Goal: Task Accomplishment & Management: Manage account settings

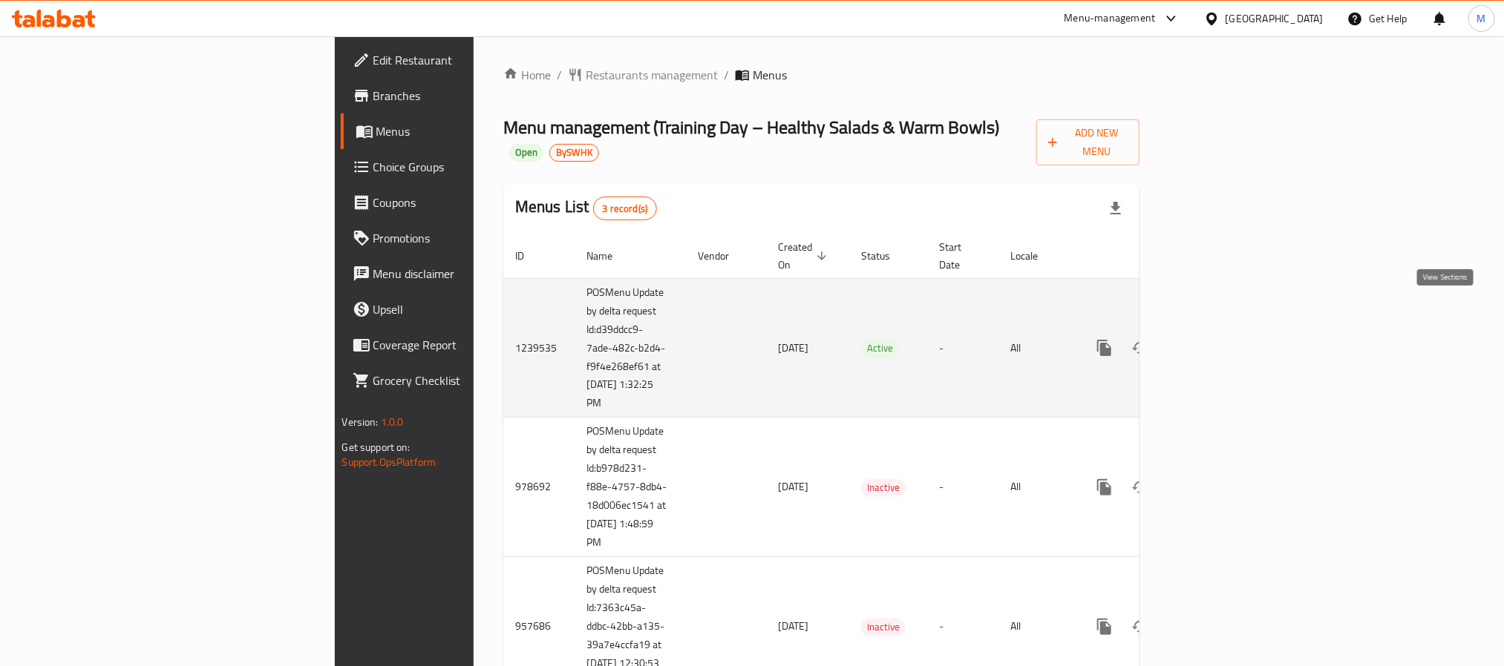
click at [1220, 339] on icon "enhanced table" at bounding box center [1211, 348] width 18 height 18
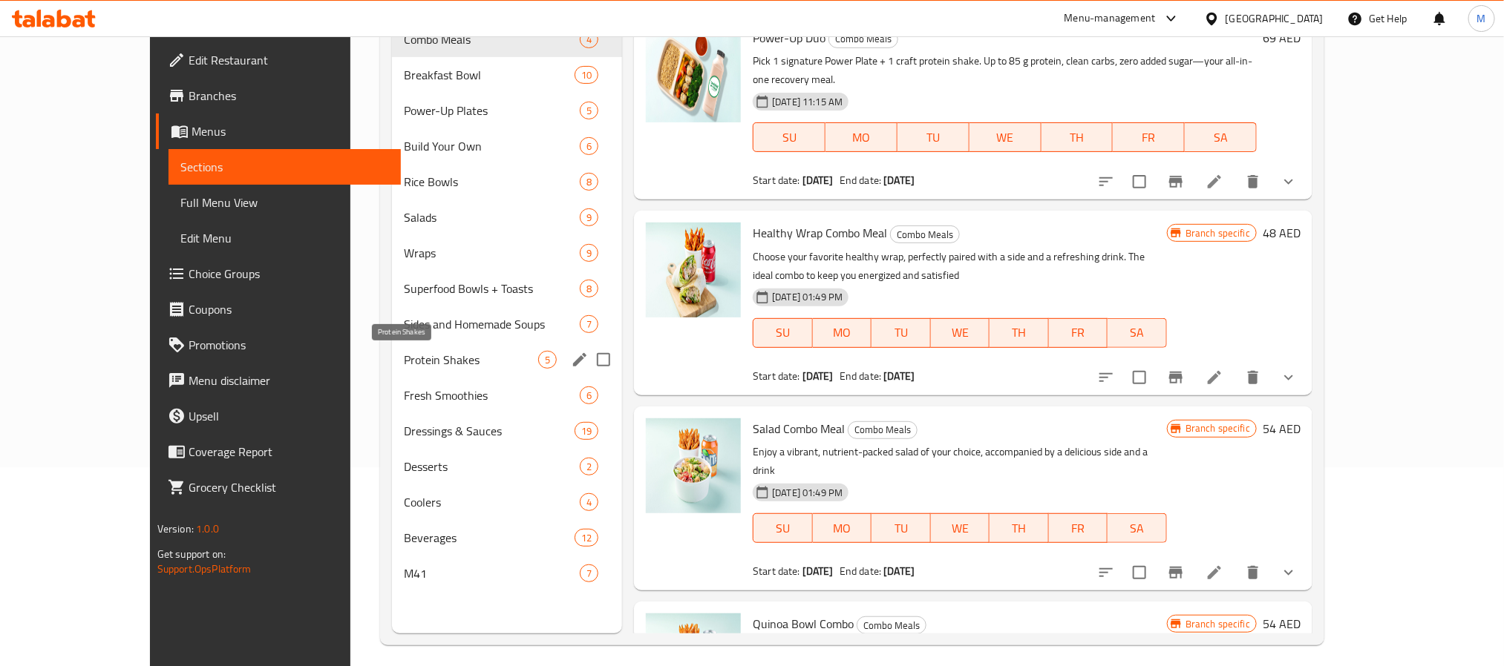
scroll to position [208, 0]
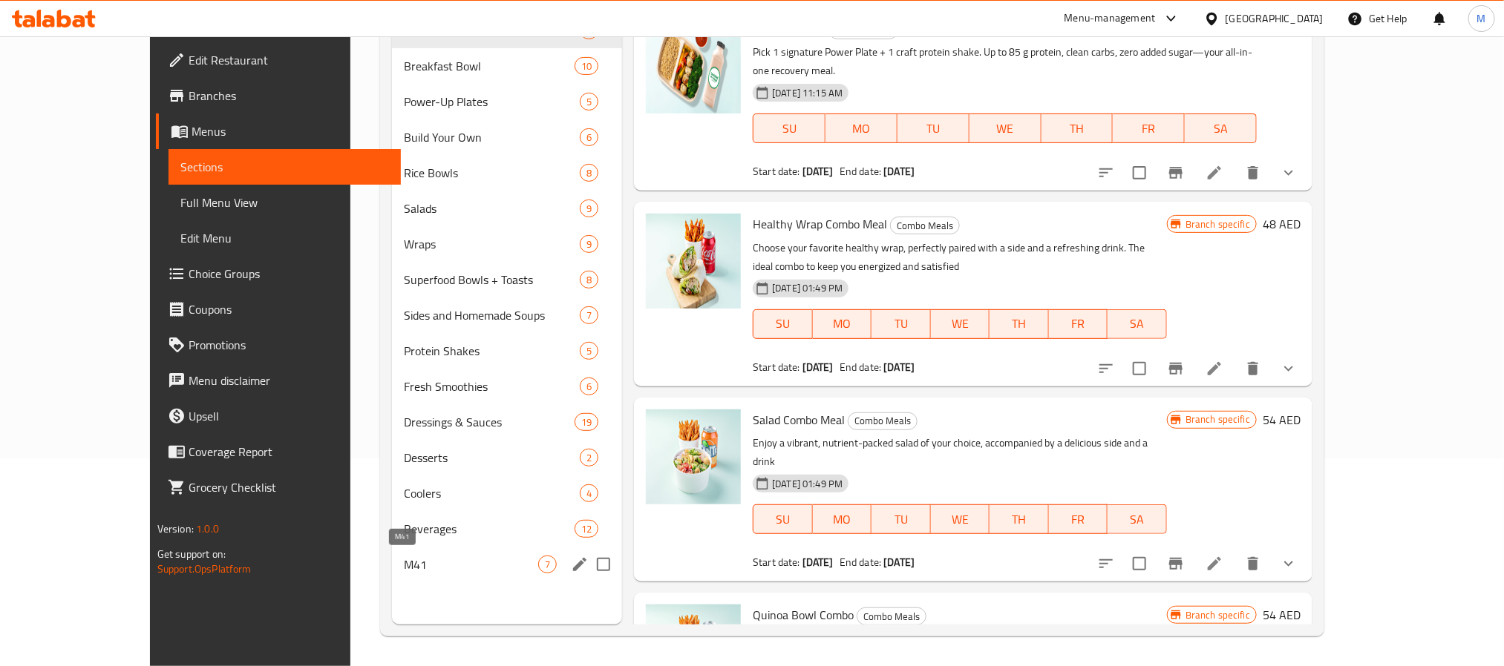
click at [404, 559] on span "M41" at bounding box center [471, 565] width 134 height 18
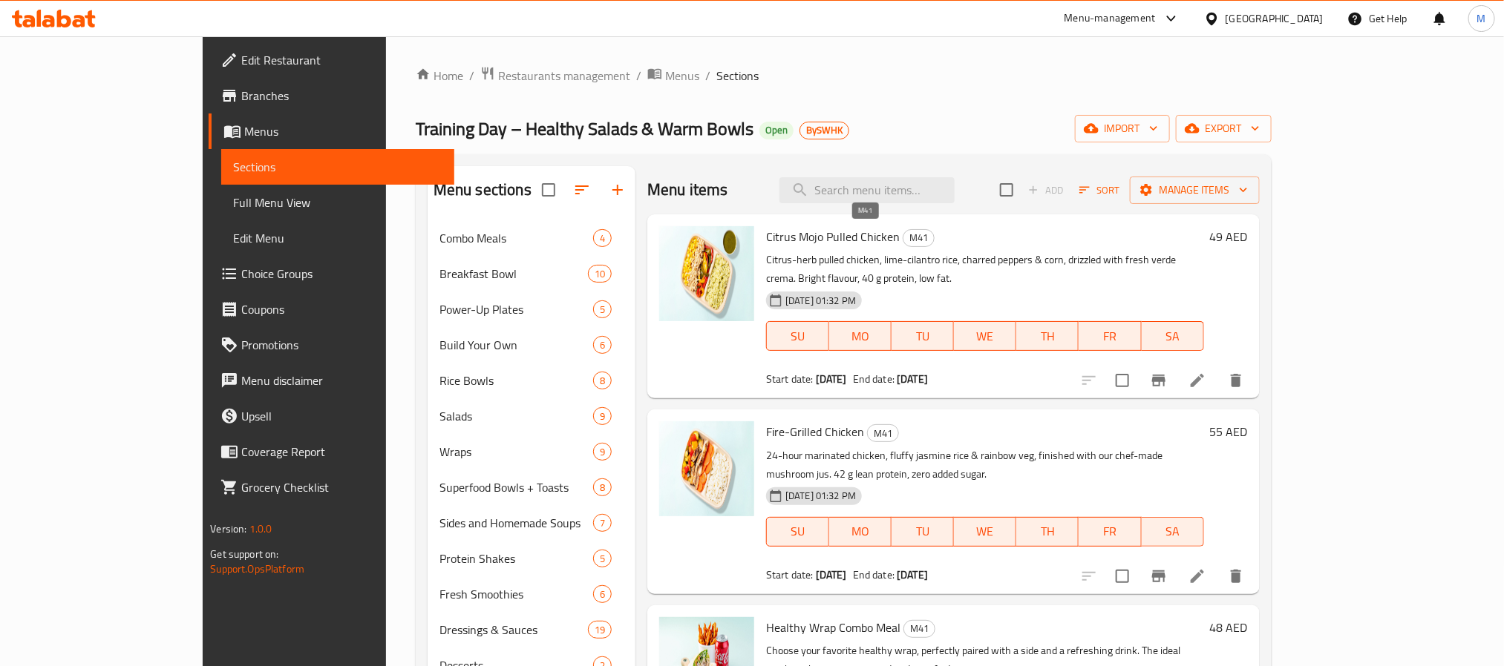
click at [903, 240] on span "M41" at bounding box center [918, 237] width 30 height 17
copy span "M41"
click at [780, 168] on div "Menu items Add Sort Manage items" at bounding box center [953, 190] width 612 height 48
click at [241, 96] on span "Branches" at bounding box center [341, 96] width 200 height 18
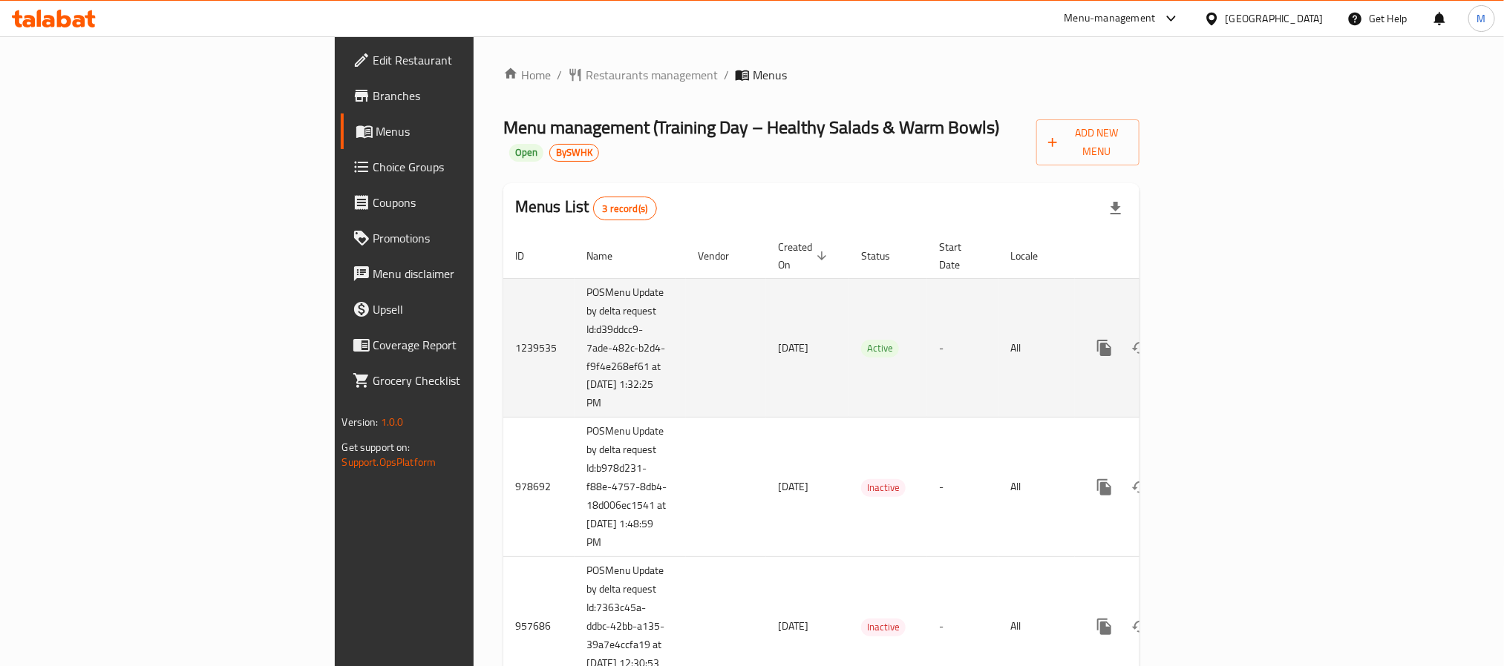
click at [1220, 339] on icon "enhanced table" at bounding box center [1211, 348] width 18 height 18
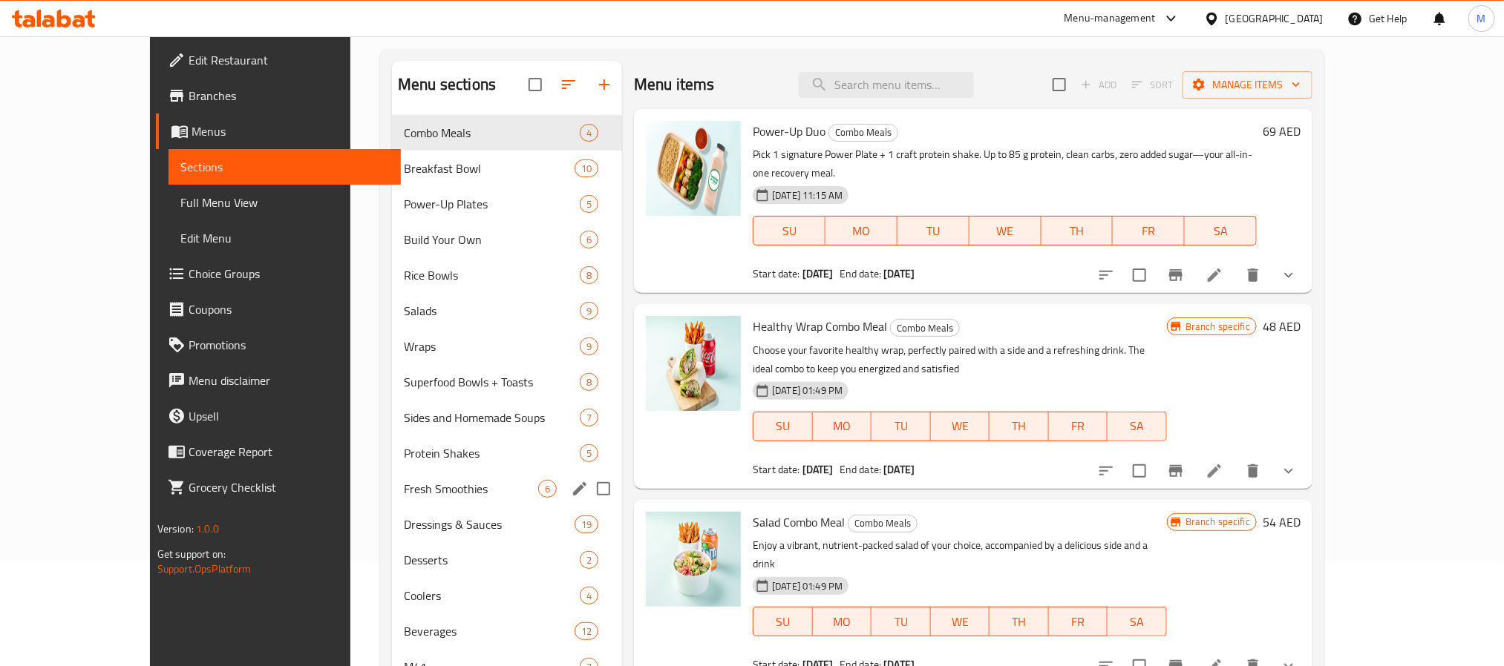
scroll to position [208, 0]
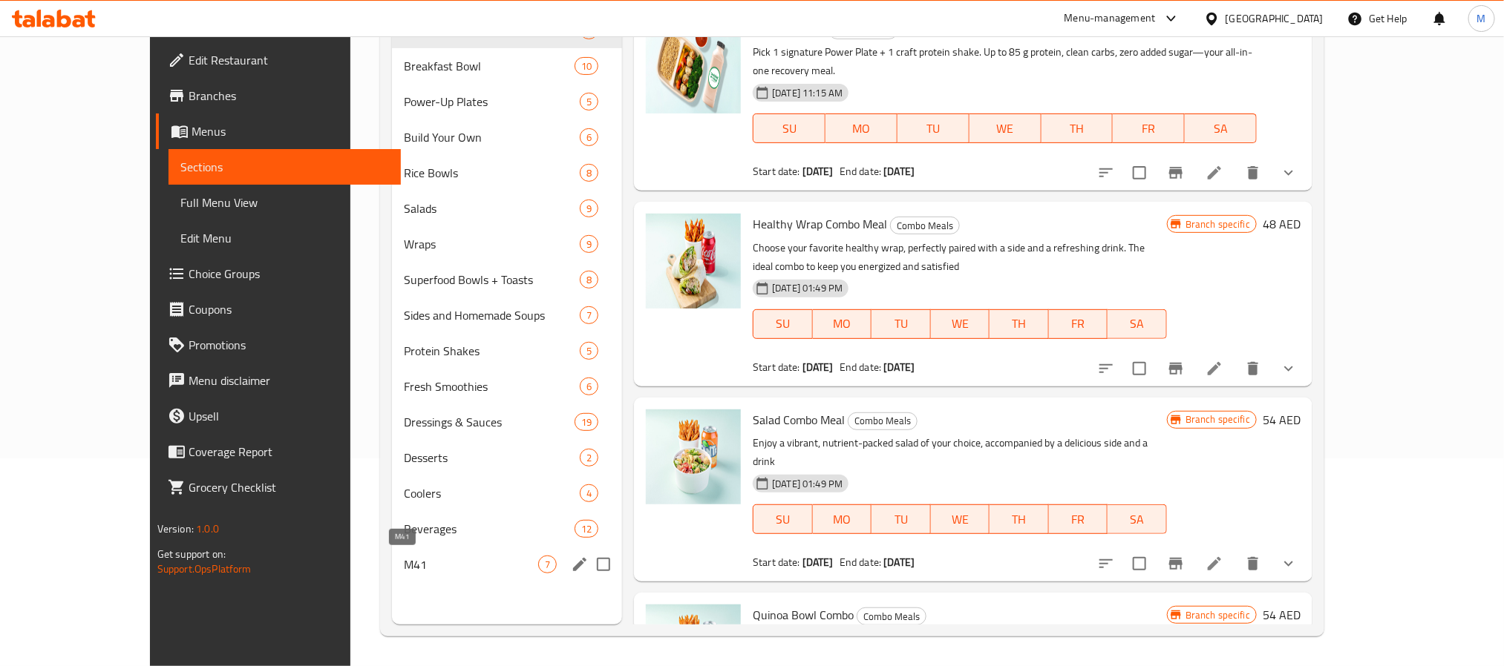
click at [404, 557] on span "M41" at bounding box center [471, 565] width 134 height 18
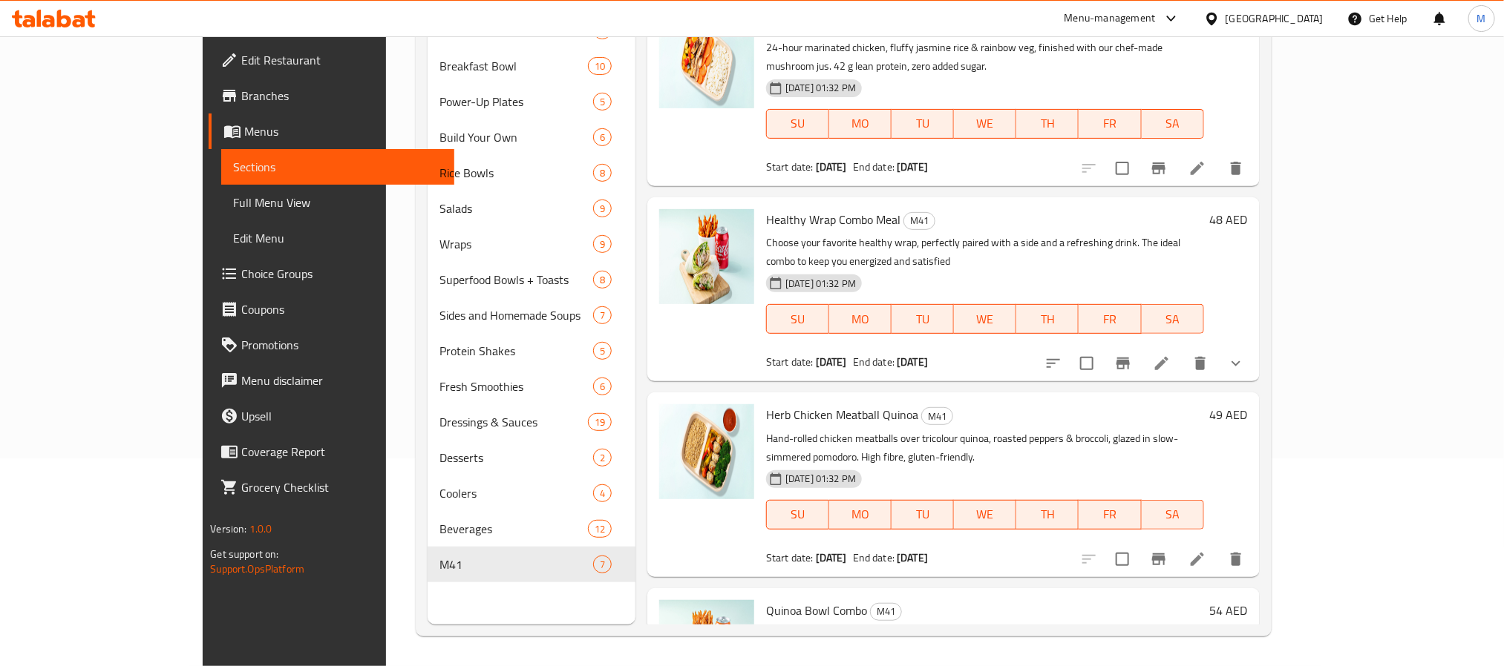
scroll to position [163, 0]
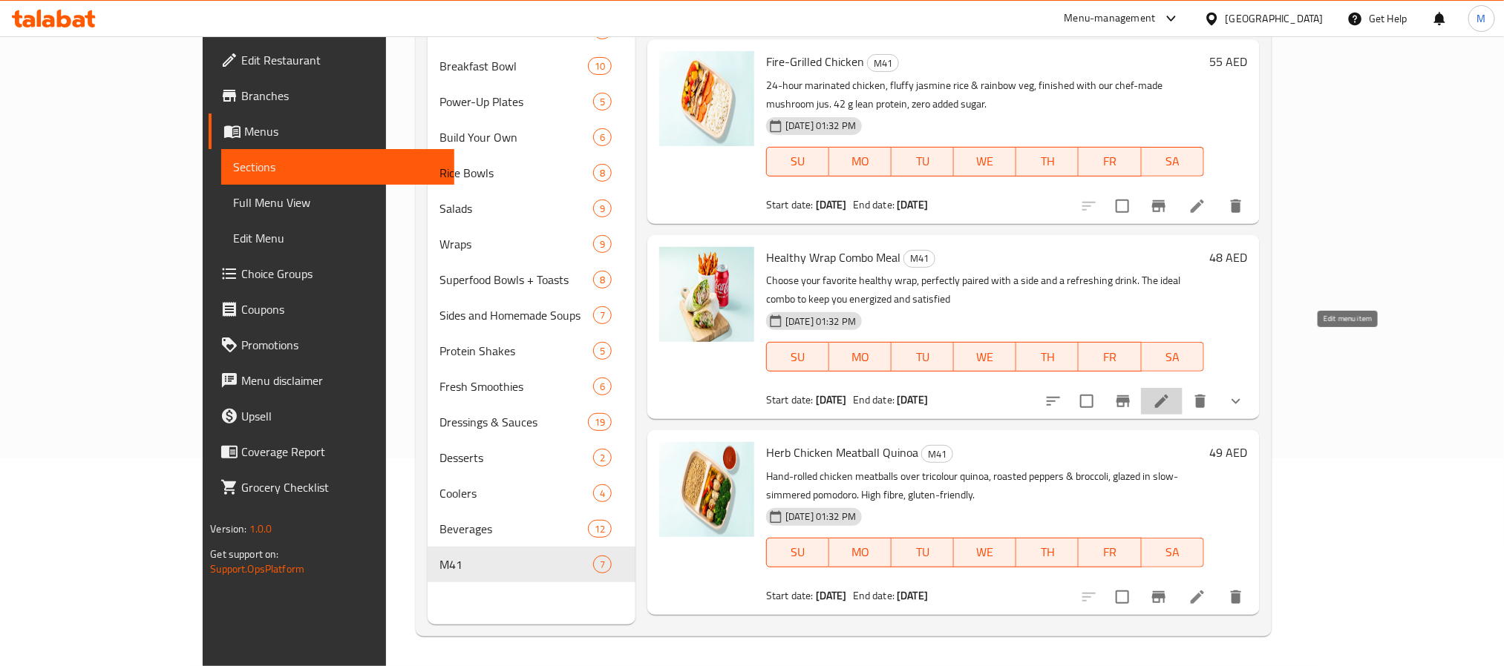
click at [1170, 393] on icon at bounding box center [1161, 402] width 18 height 18
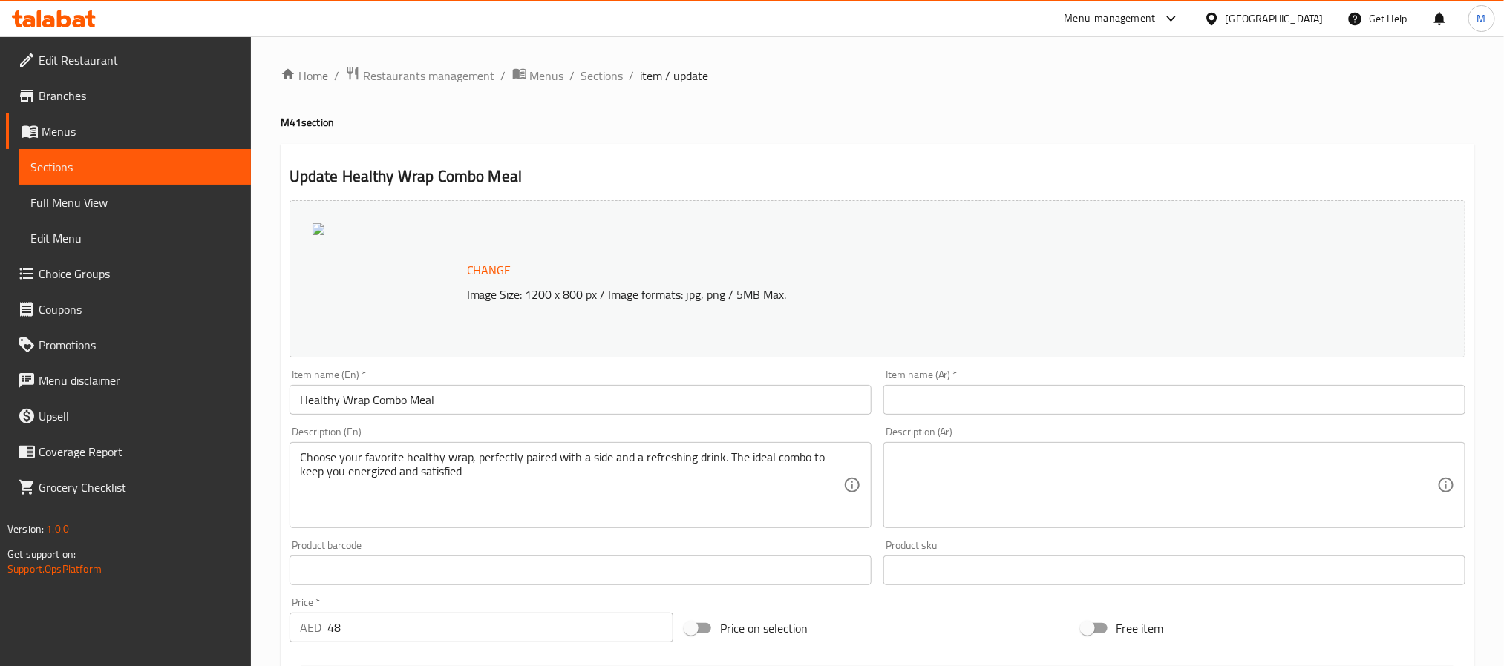
click at [606, 79] on span "Sections" at bounding box center [602, 76] width 42 height 18
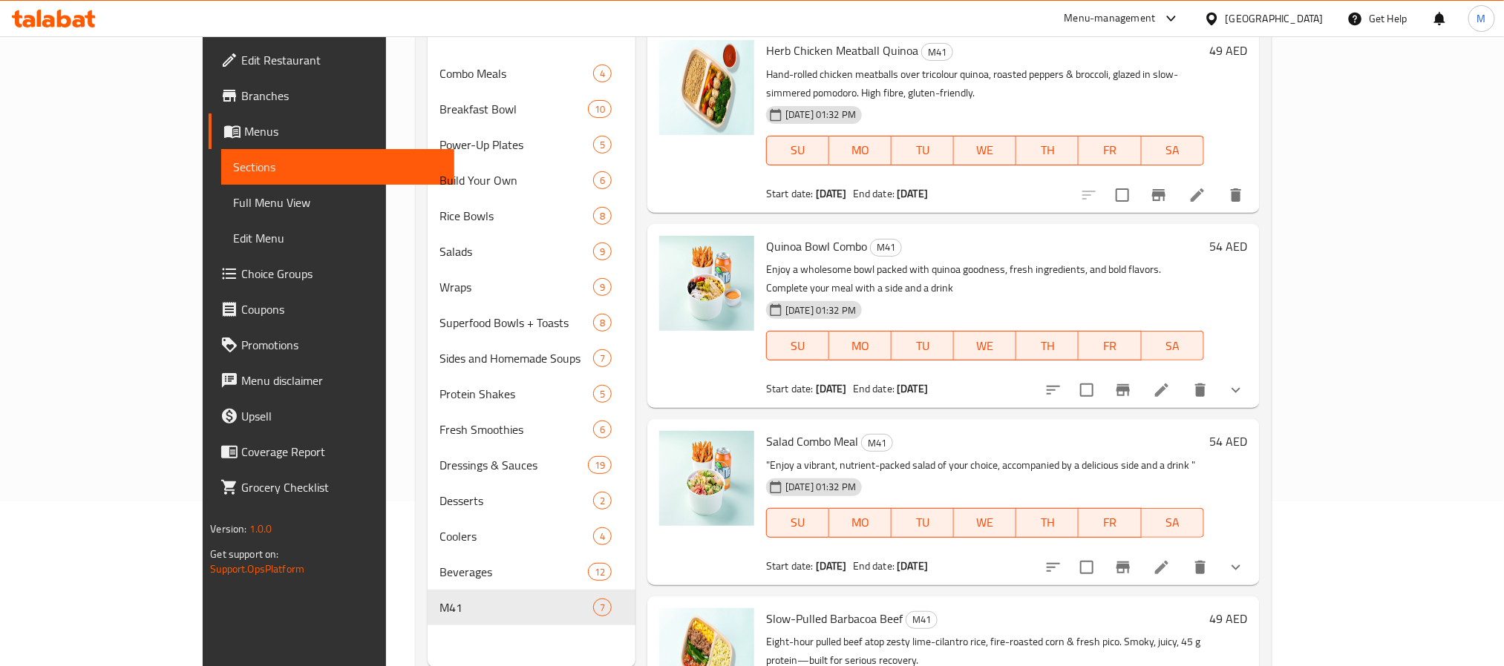
scroll to position [208, 0]
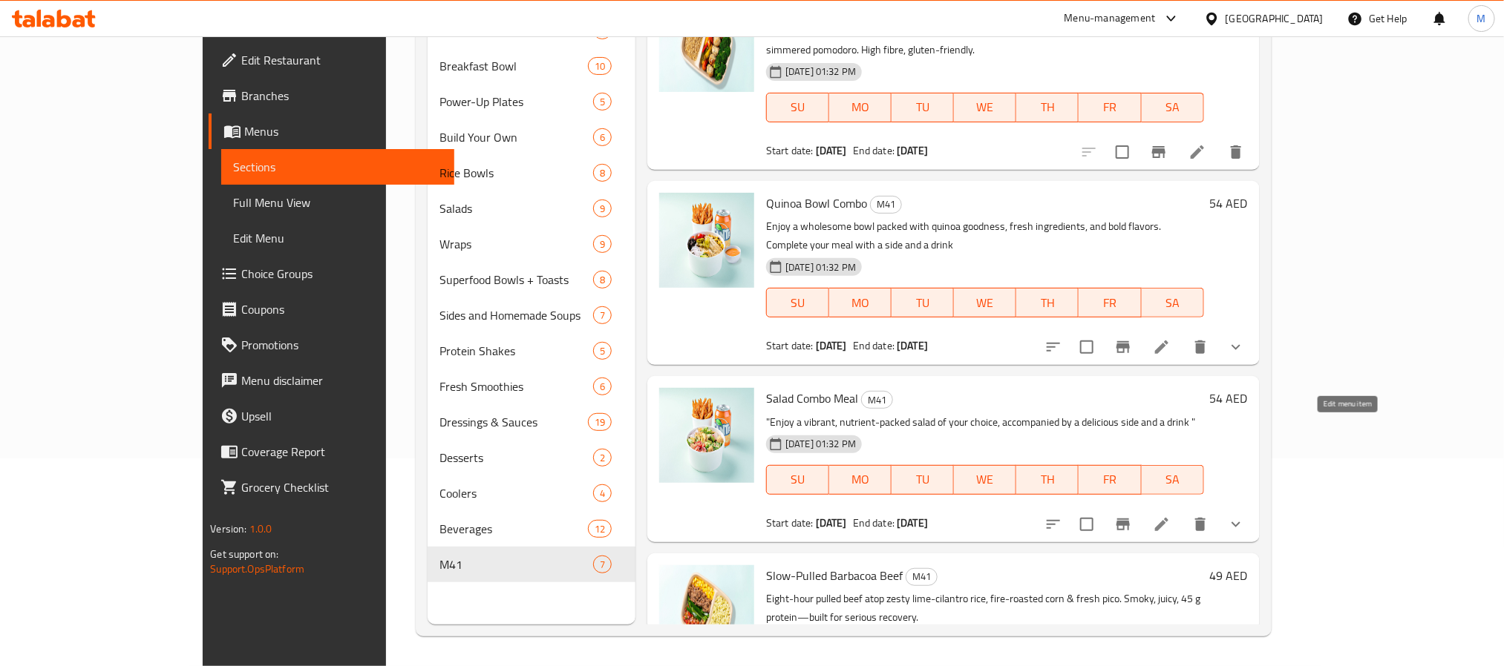
click at [1168, 518] on icon at bounding box center [1161, 524] width 13 height 13
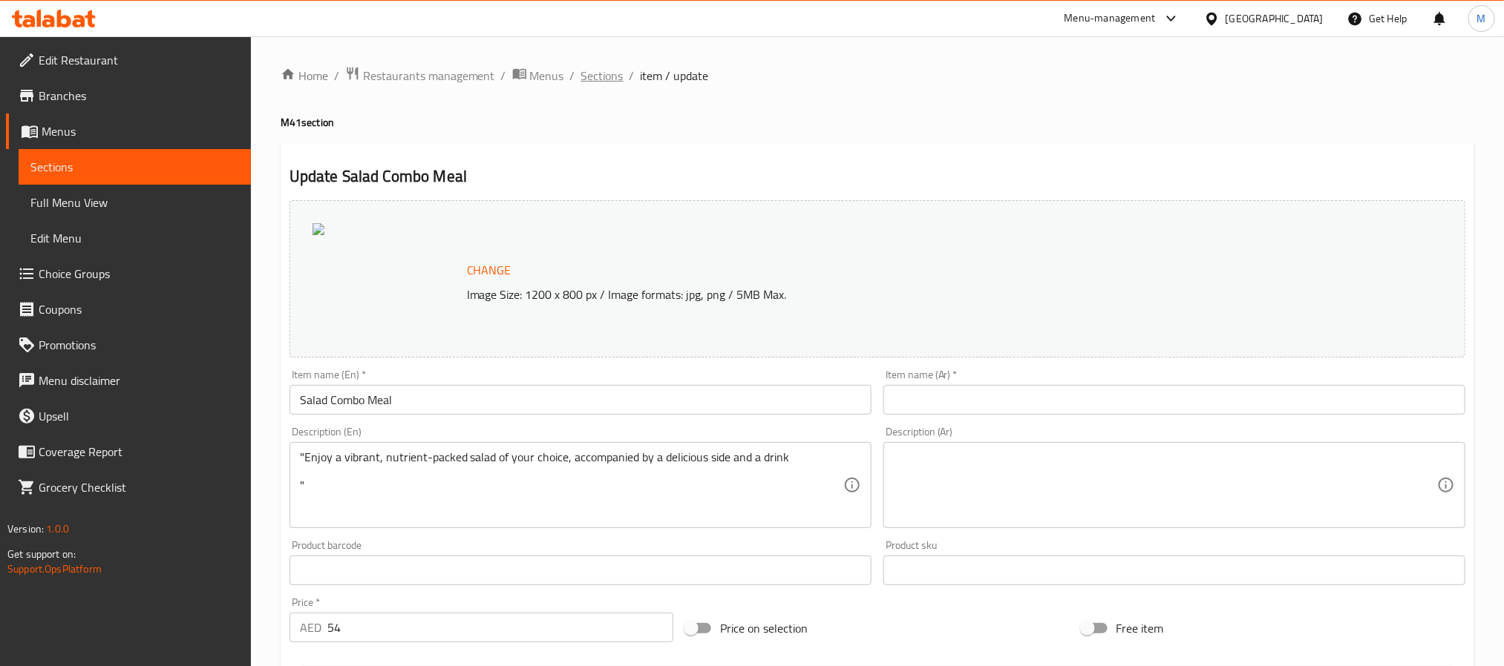
click at [592, 78] on span "Sections" at bounding box center [602, 76] width 42 height 18
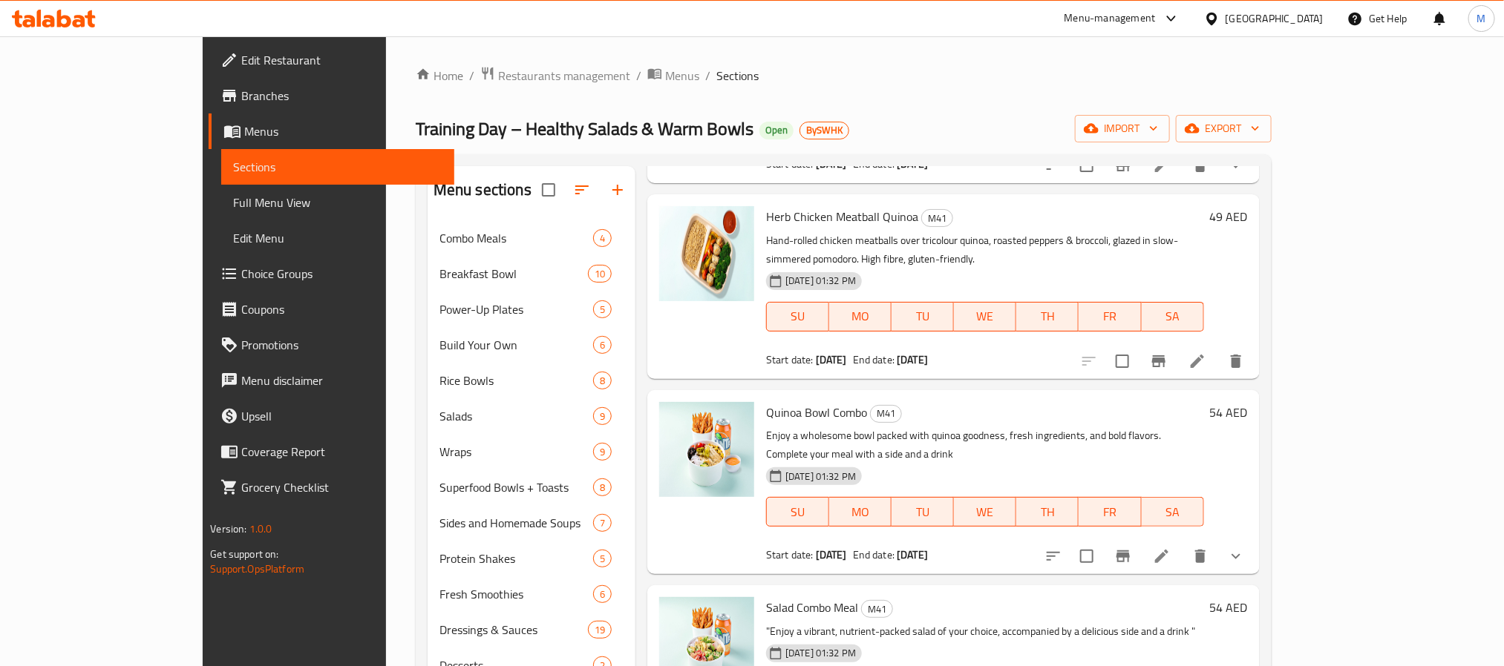
scroll to position [608, 0]
click at [1168, 548] on icon at bounding box center [1161, 554] width 13 height 13
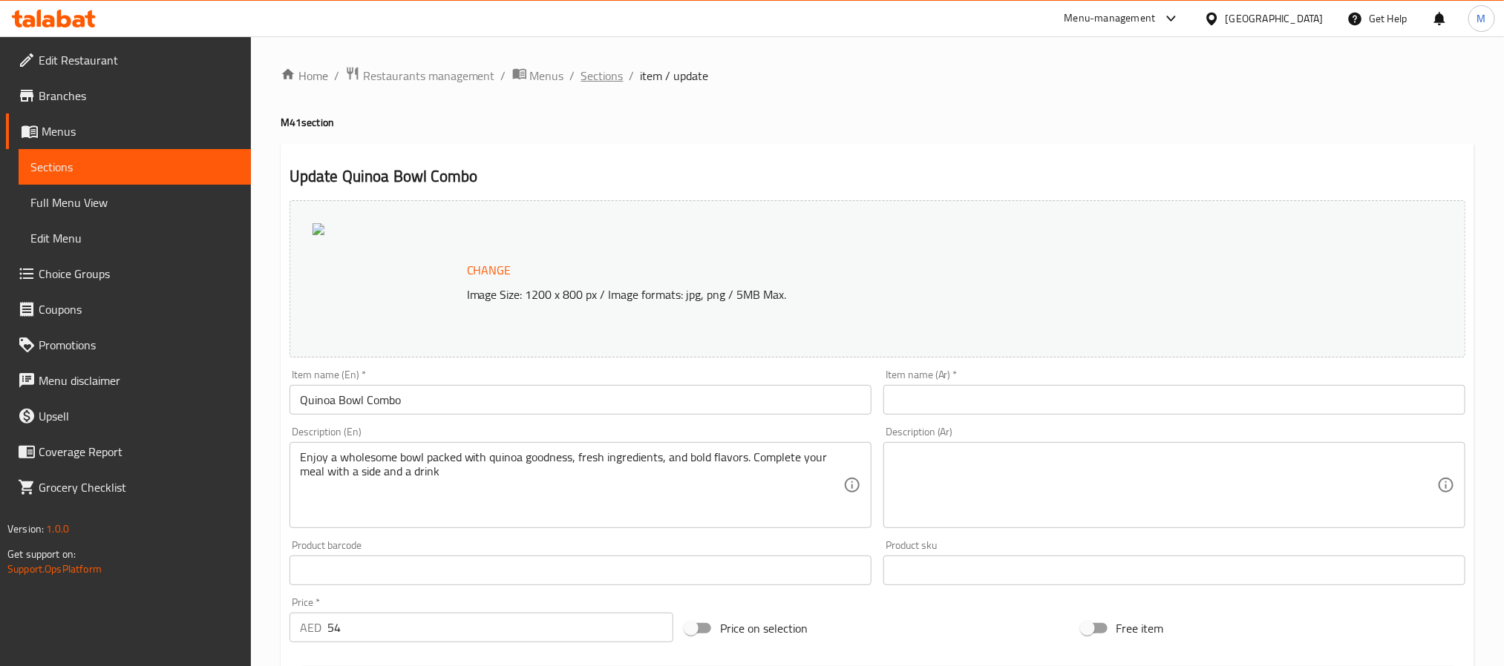
click at [602, 76] on span "Sections" at bounding box center [602, 76] width 42 height 18
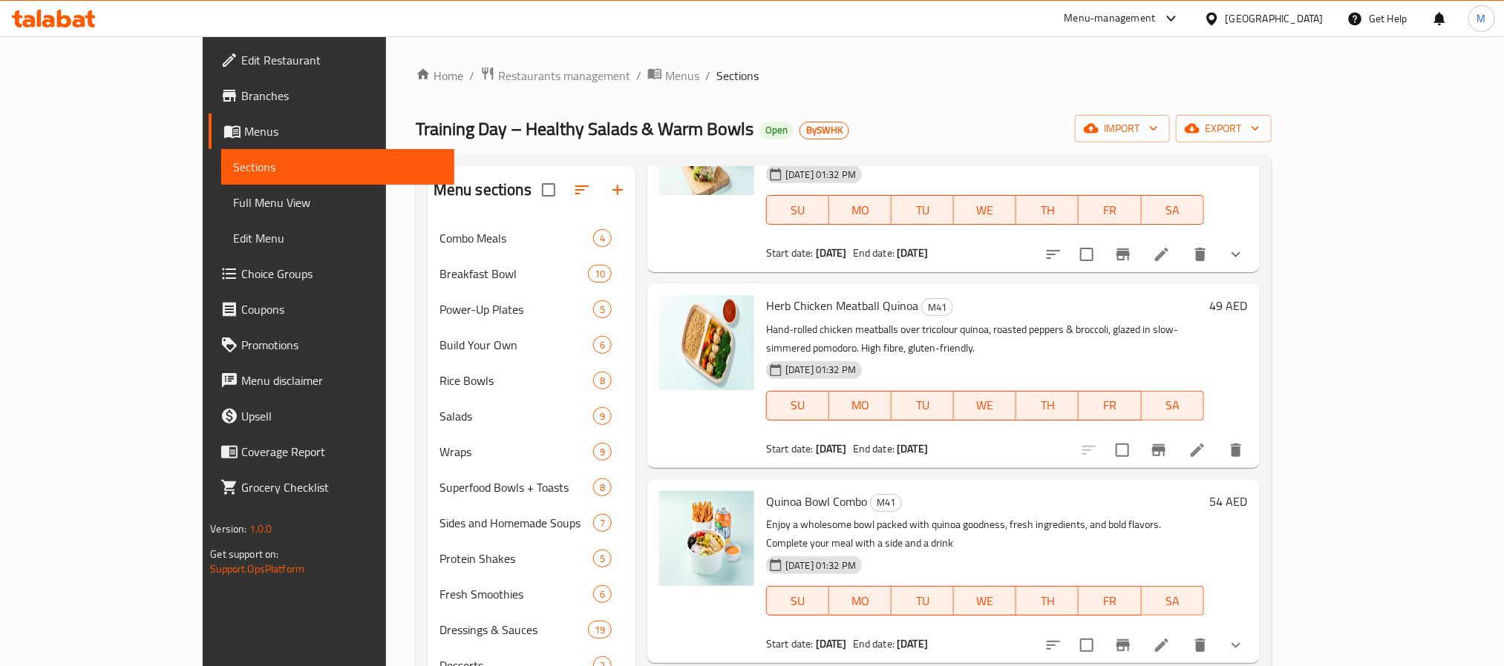
scroll to position [557, 0]
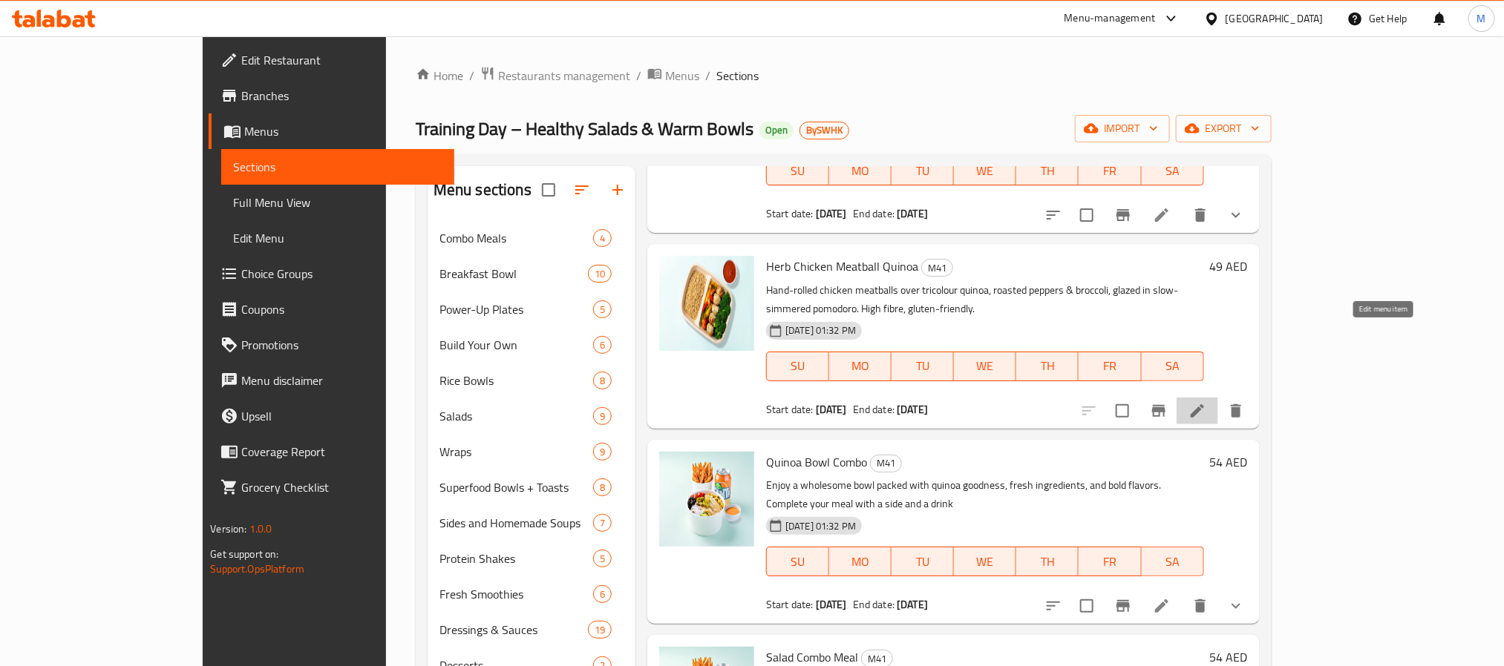
click at [1206, 402] on icon at bounding box center [1197, 411] width 18 height 18
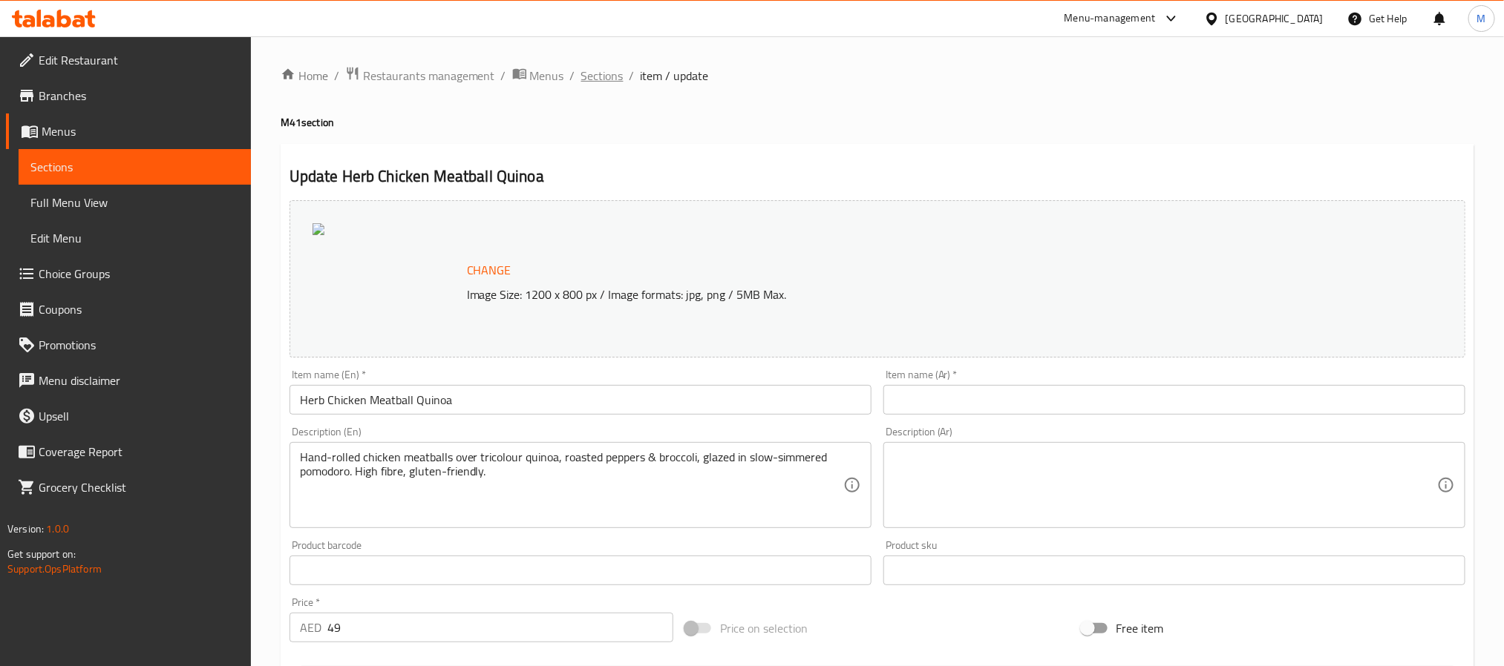
click at [594, 74] on span "Sections" at bounding box center [602, 76] width 42 height 18
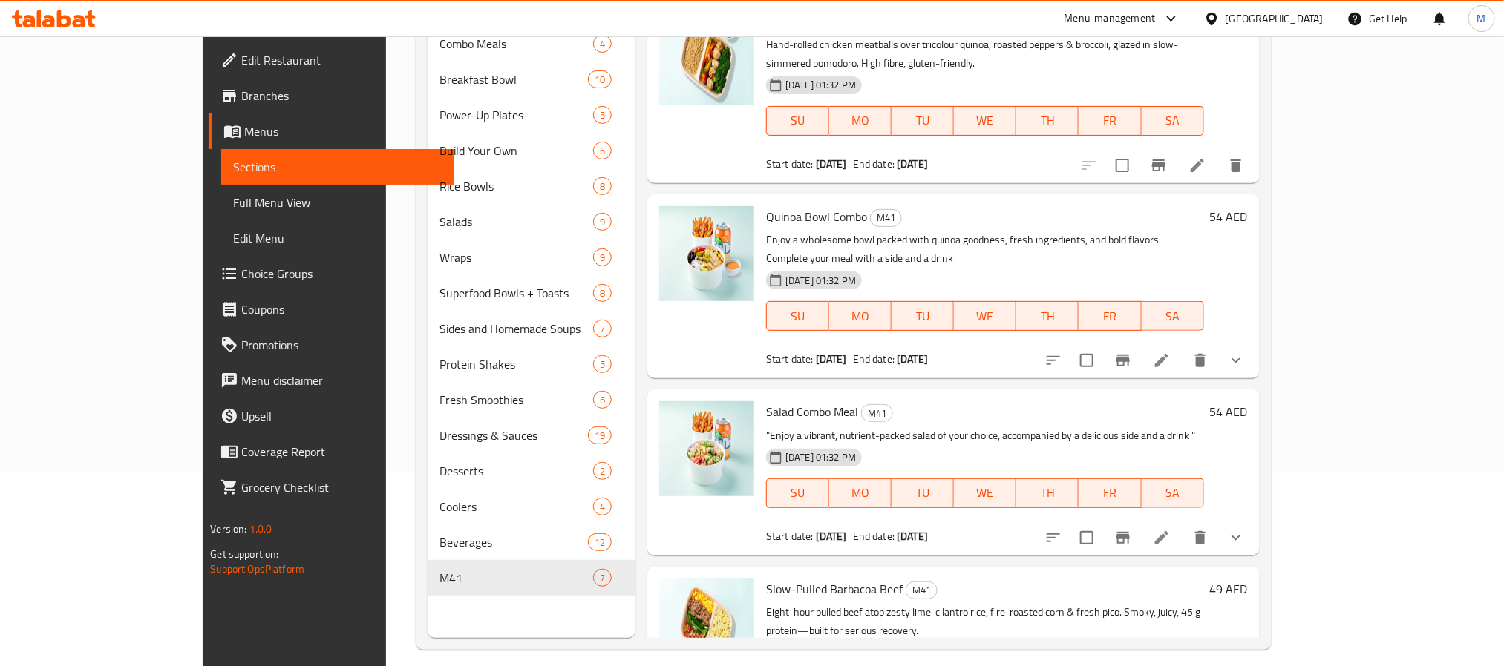
scroll to position [208, 0]
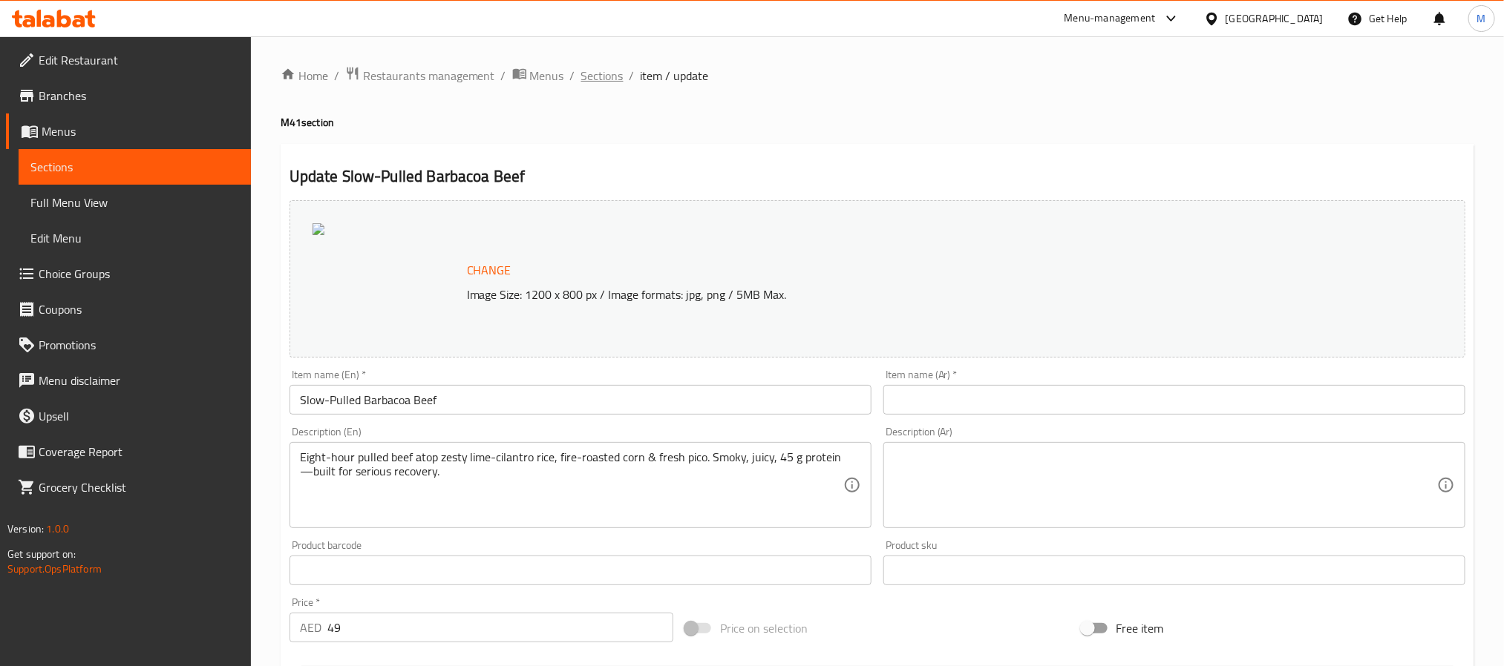
click at [606, 80] on span "Sections" at bounding box center [602, 76] width 42 height 18
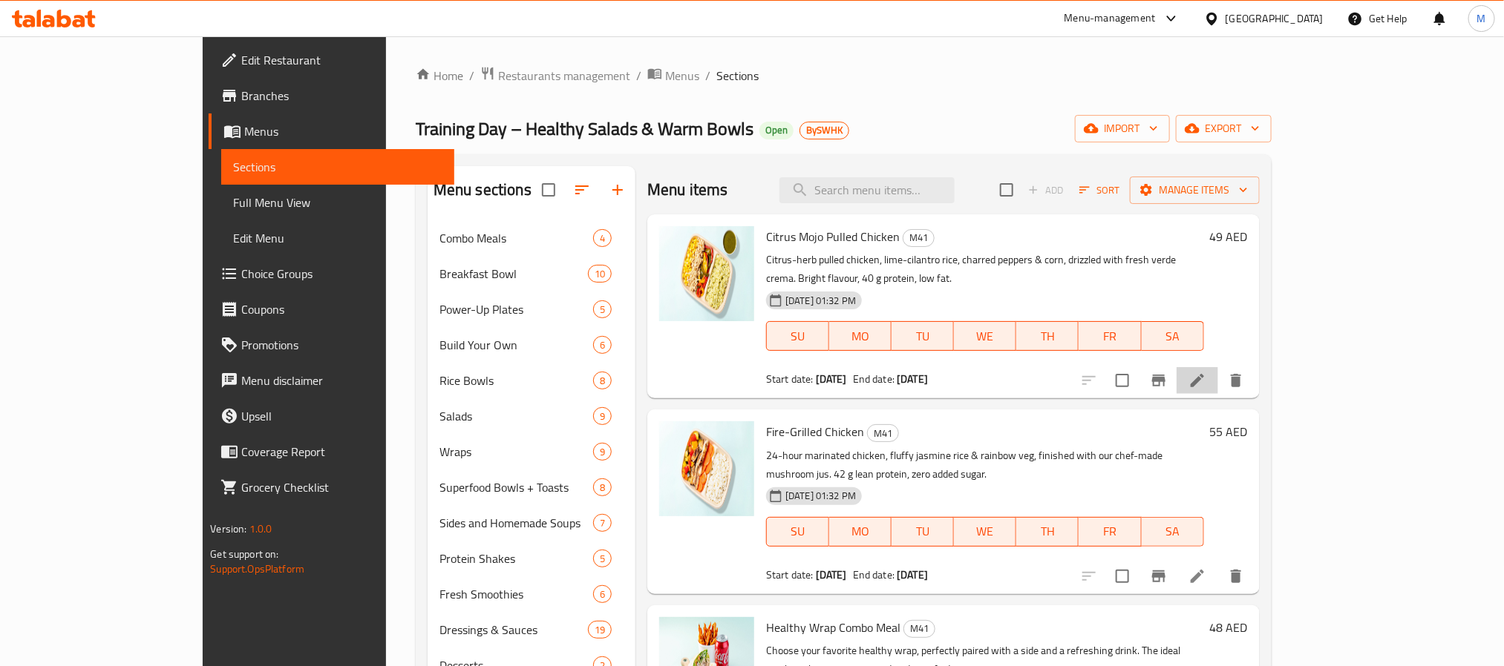
click at [1218, 367] on li at bounding box center [1197, 380] width 42 height 27
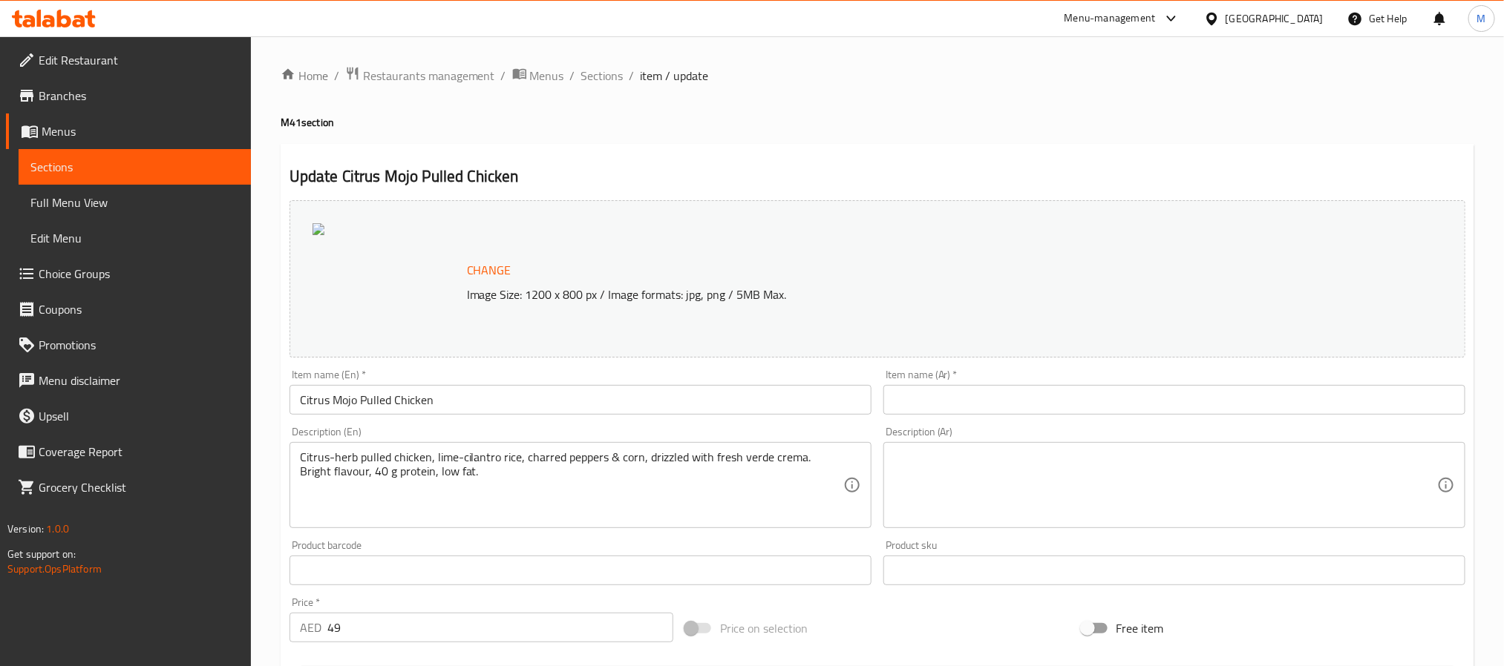
click at [770, 142] on div "Home / Restaurants management / Menus / Sections / item / update M41 section Up…" at bounding box center [877, 555] width 1193 height 979
click at [608, 67] on span "Sections" at bounding box center [602, 76] width 42 height 18
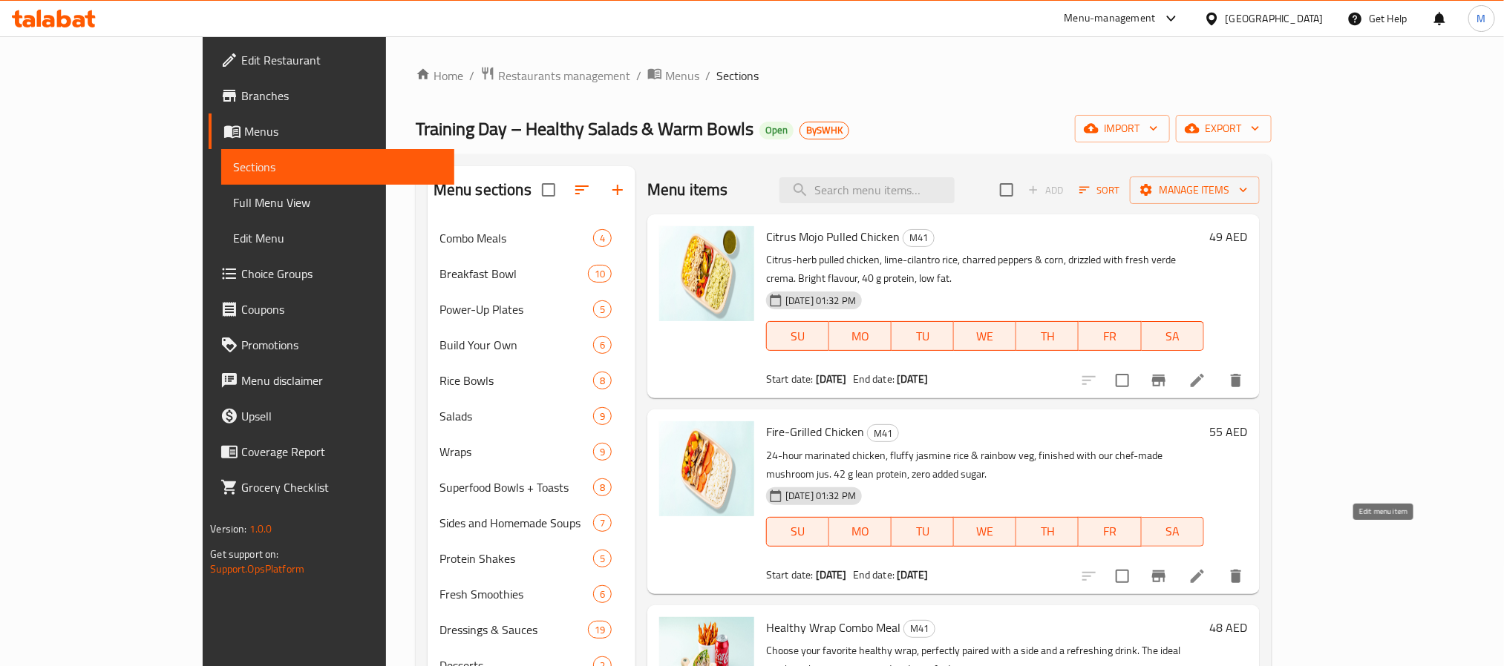
click at [1206, 568] on icon at bounding box center [1197, 577] width 18 height 18
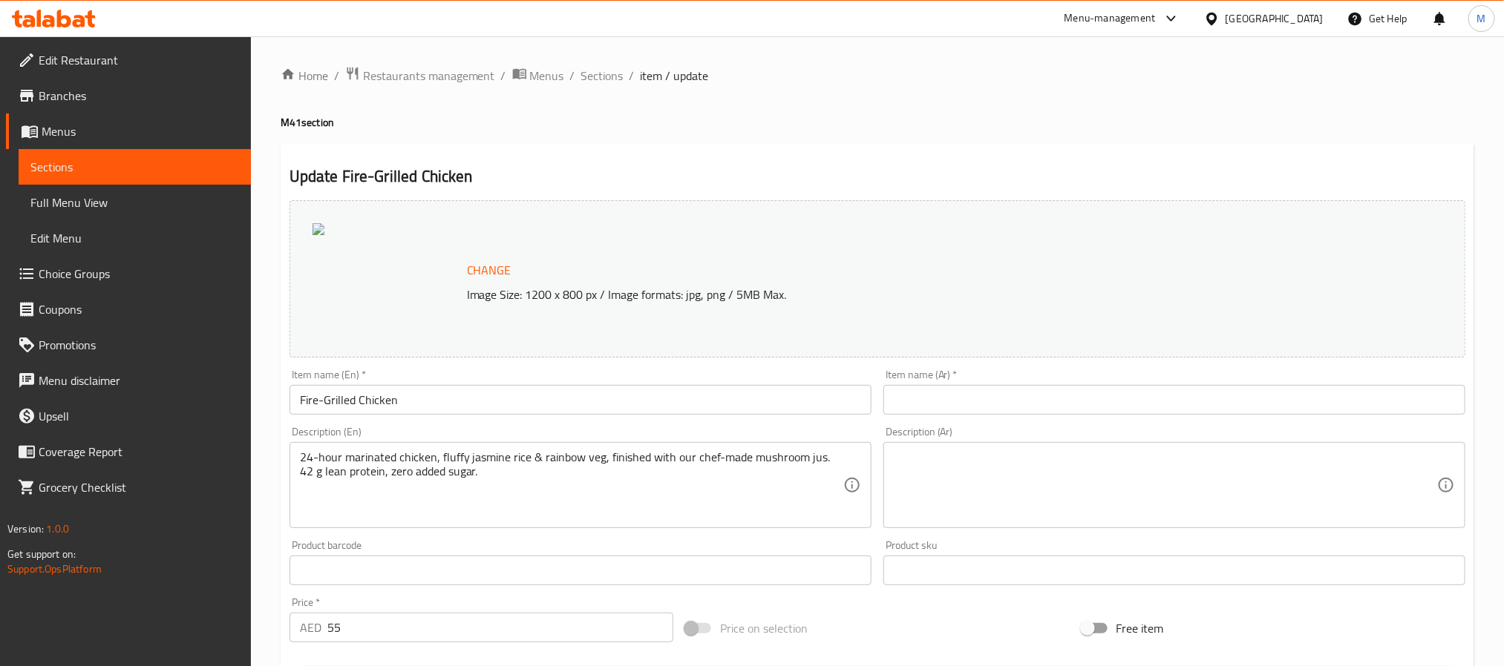
click at [784, 134] on div "Home / Restaurants management / Menus / Sections / item / update M41 section Up…" at bounding box center [877, 555] width 1193 height 979
click at [603, 70] on span "Sections" at bounding box center [602, 76] width 42 height 18
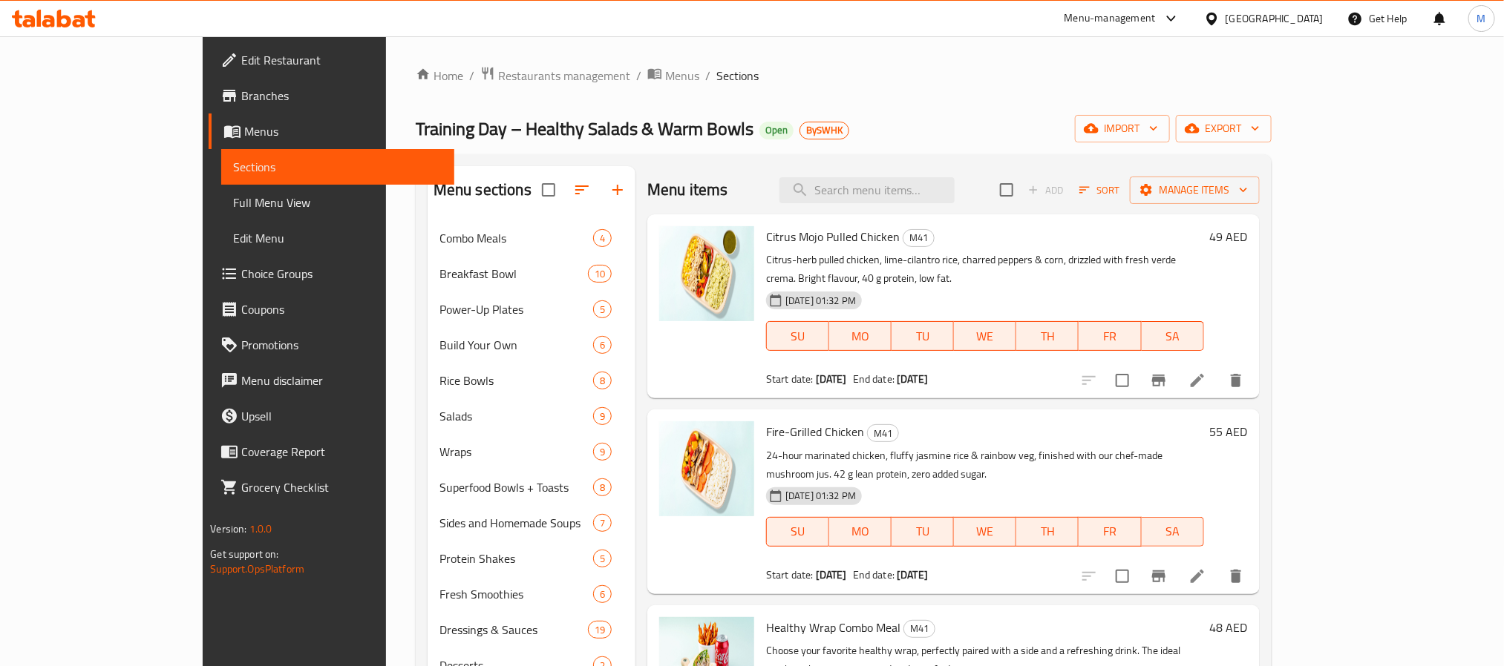
click at [396, 63] on div "Home / Restaurants management / Menus / Sections Training Day – Healthy Salads …" at bounding box center [843, 455] width 915 height 838
click at [416, 89] on div "Home / Restaurants management / Menus / Sections Training Day – Healthy Salads …" at bounding box center [844, 455] width 856 height 778
click at [498, 78] on span "Restaurants management" at bounding box center [564, 76] width 132 height 18
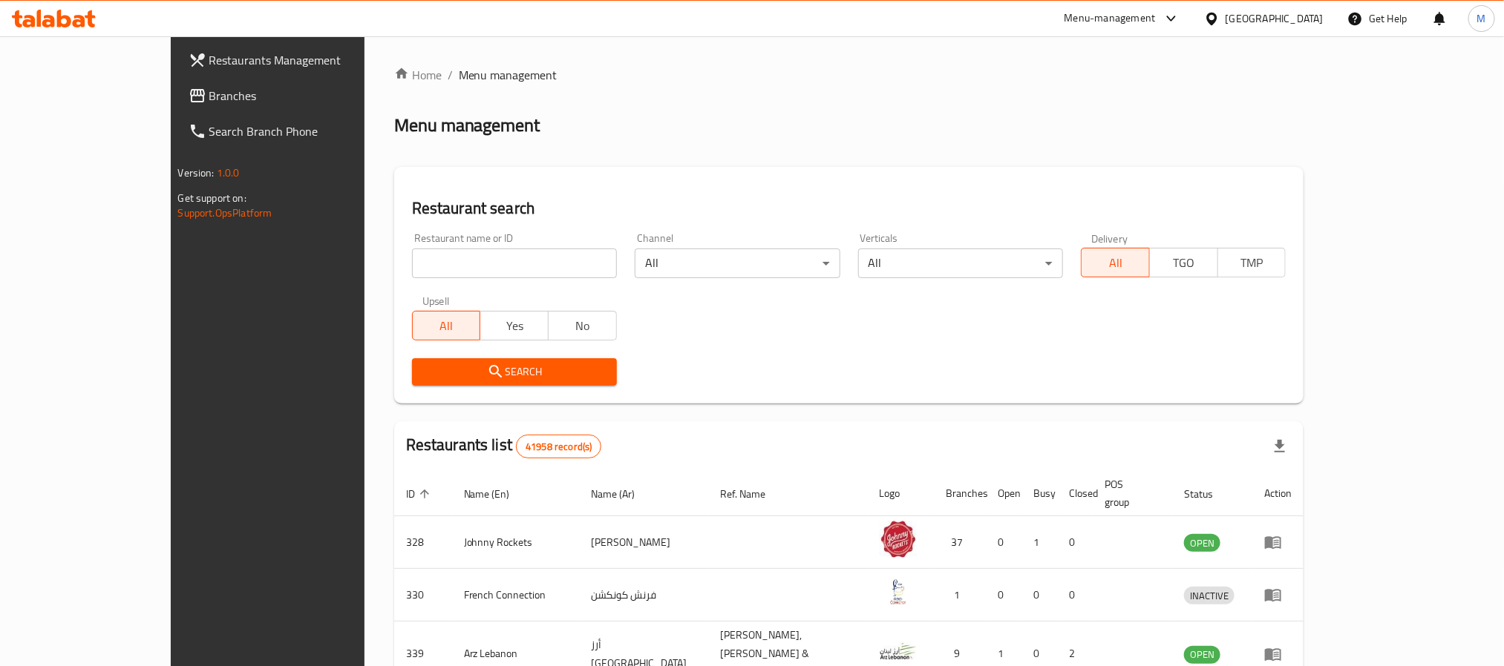
click at [445, 260] on input "search" at bounding box center [514, 264] width 205 height 30
paste input "686368"
type input "686368"
click button "Search" at bounding box center [514, 371] width 205 height 27
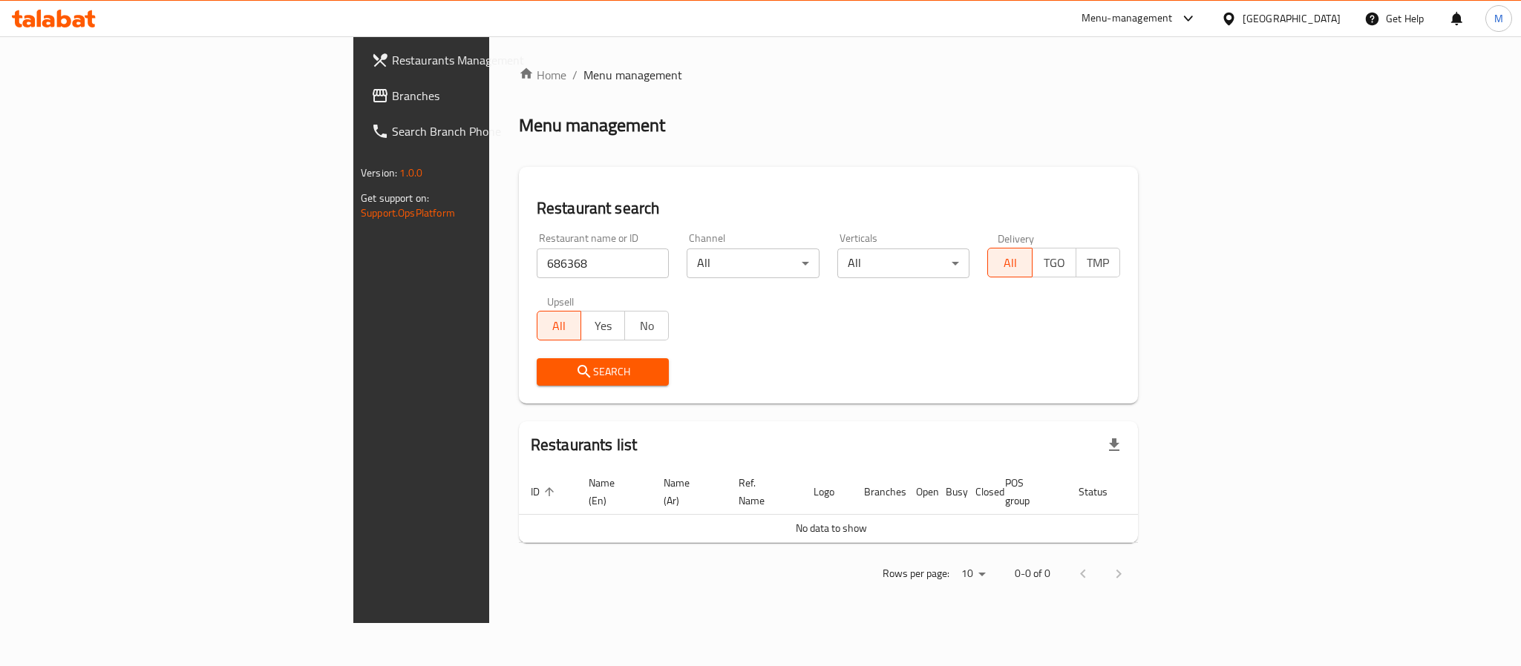
click at [342, 111] on ul "Restaurants Management Branches Search Branch Phone" at bounding box center [474, 95] width 265 height 107
click at [392, 105] on span "Branches" at bounding box center [493, 96] width 203 height 18
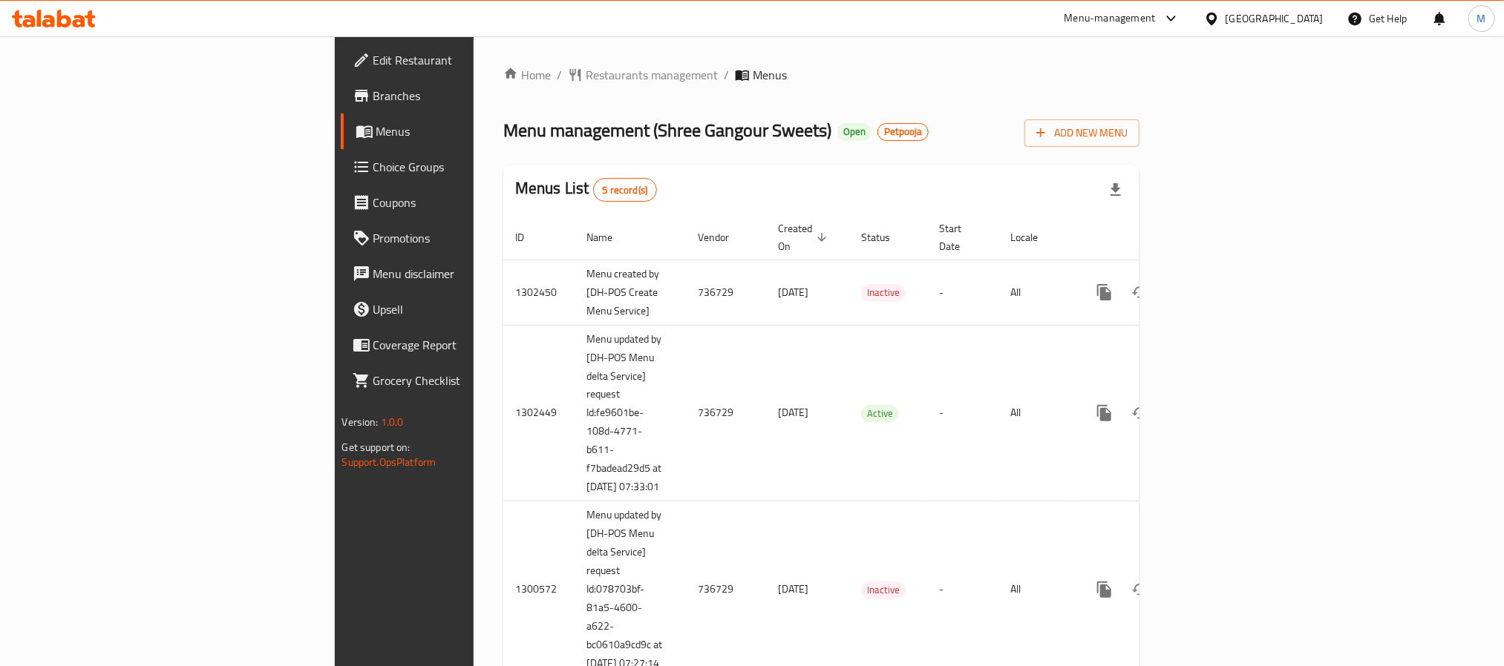
click at [373, 99] on span "Branches" at bounding box center [473, 96] width 200 height 18
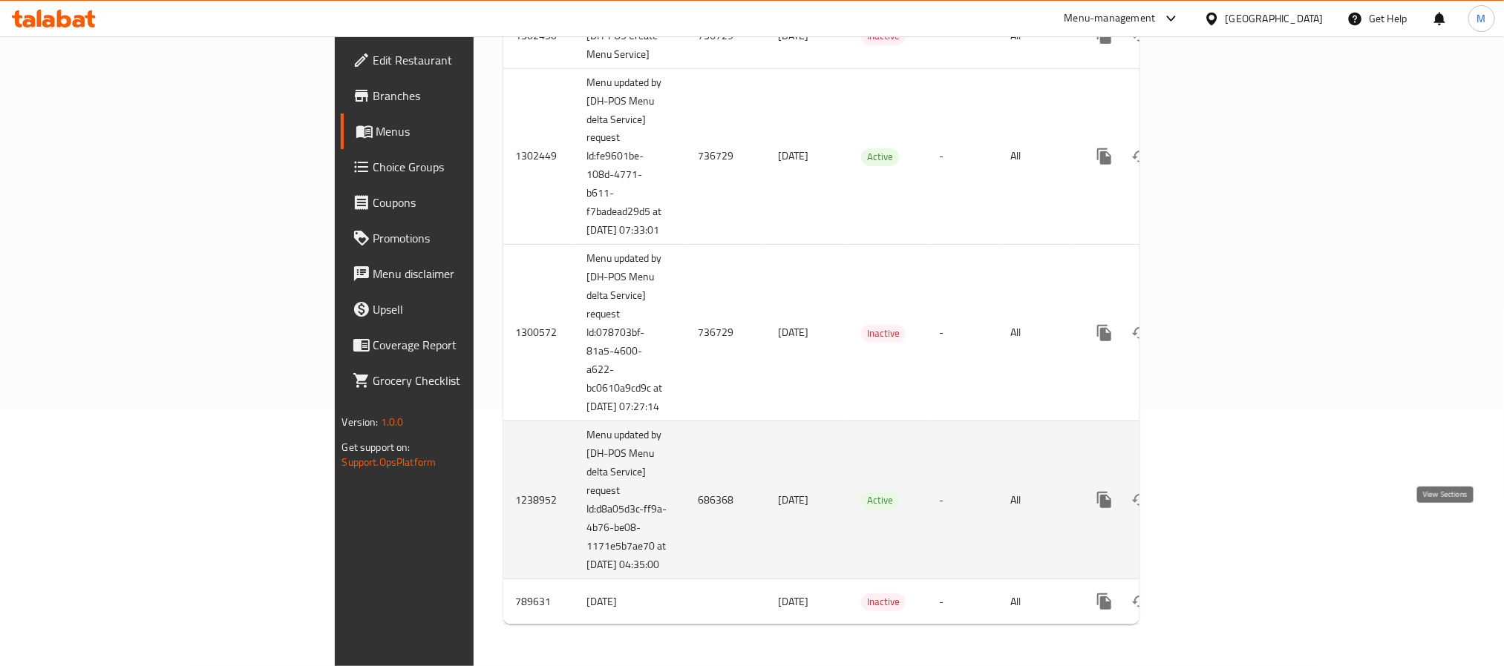
click at [1229, 492] on link "enhanced table" at bounding box center [1211, 500] width 36 height 36
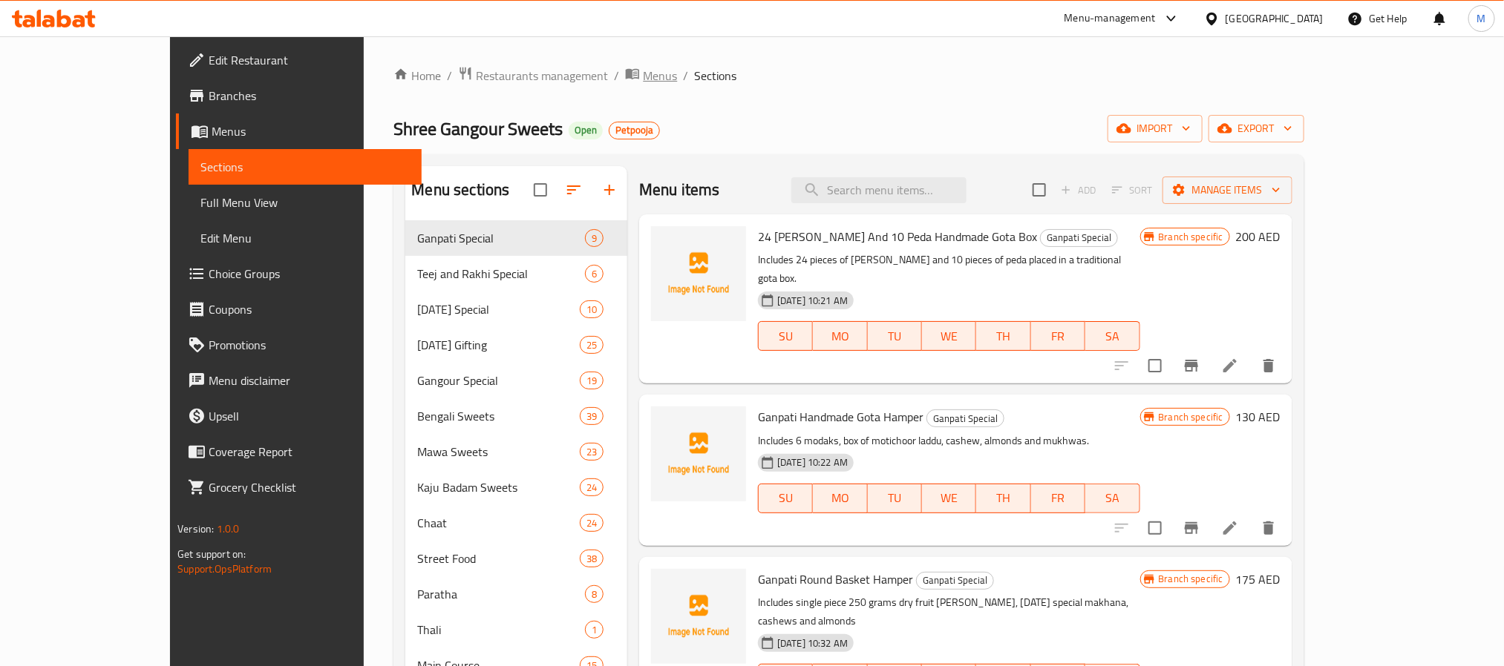
click at [625, 74] on icon "breadcrumb" at bounding box center [632, 73] width 15 height 15
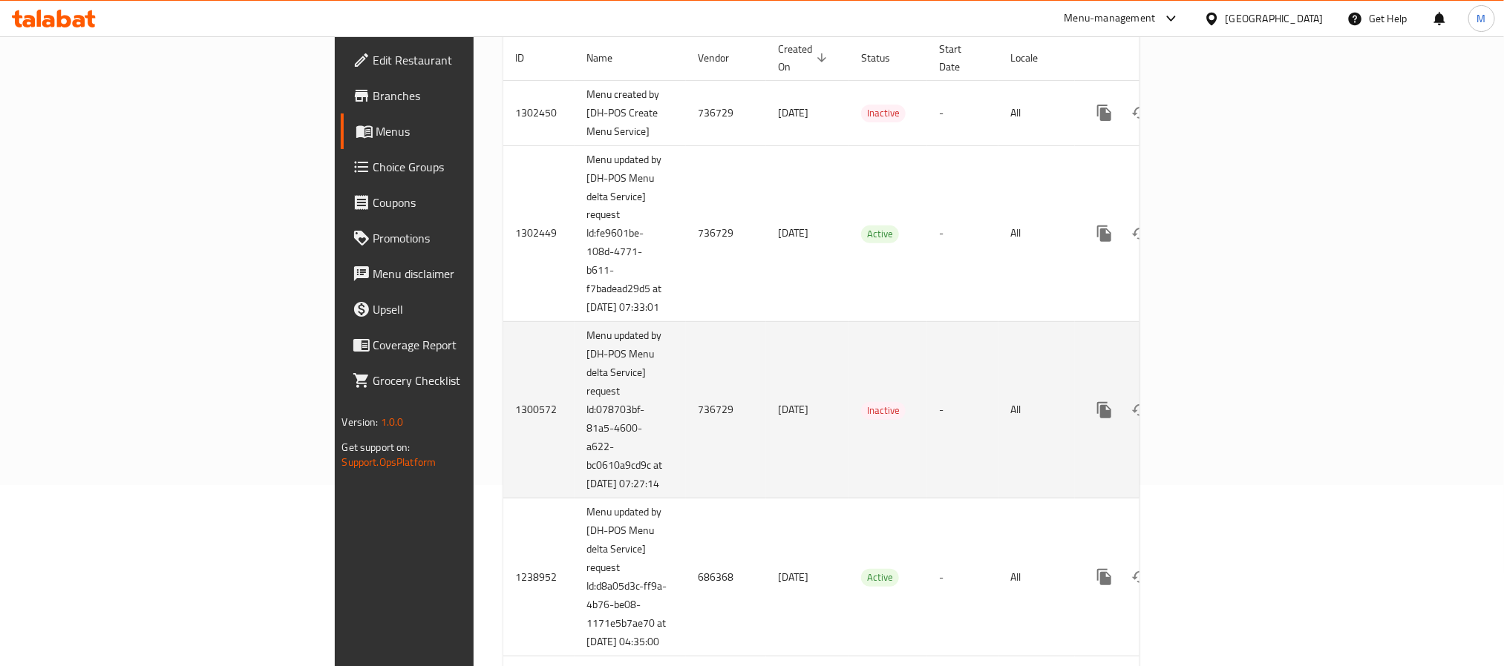
scroll to position [76, 0]
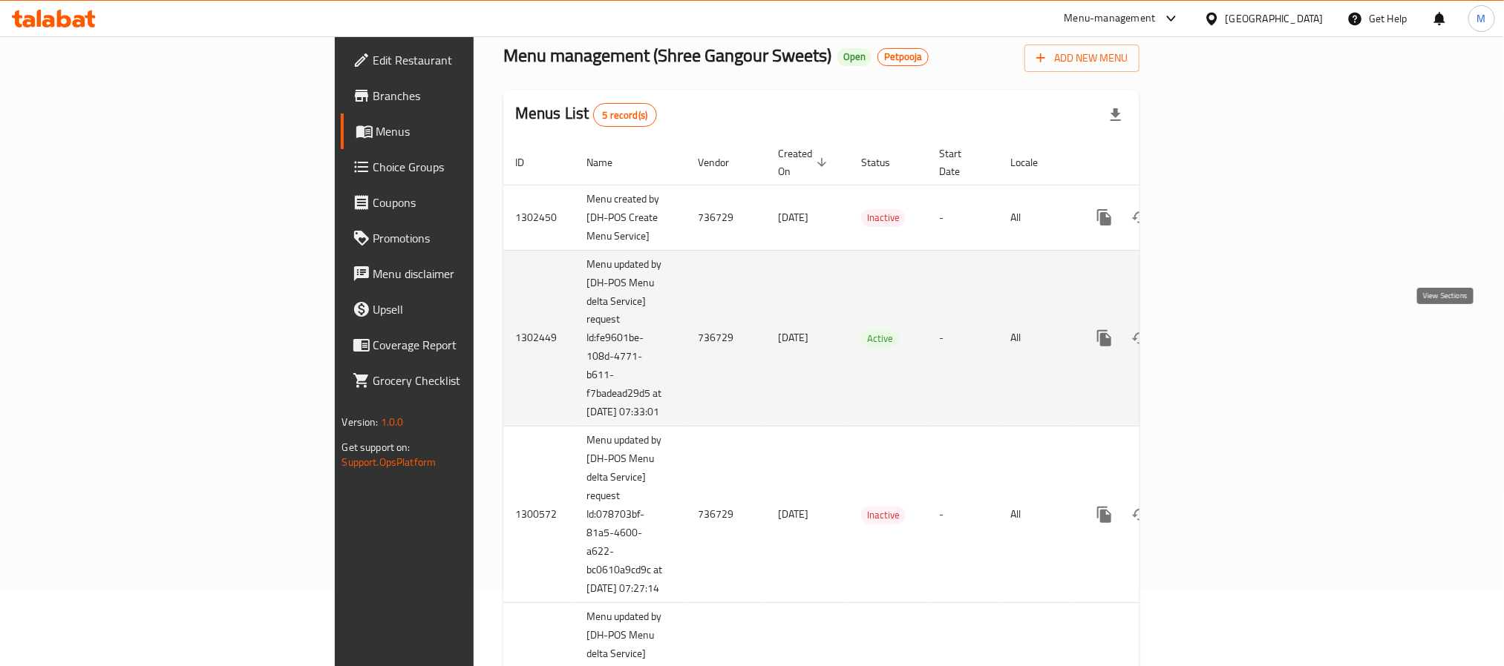
click at [1218, 332] on icon "enhanced table" at bounding box center [1210, 338] width 13 height 13
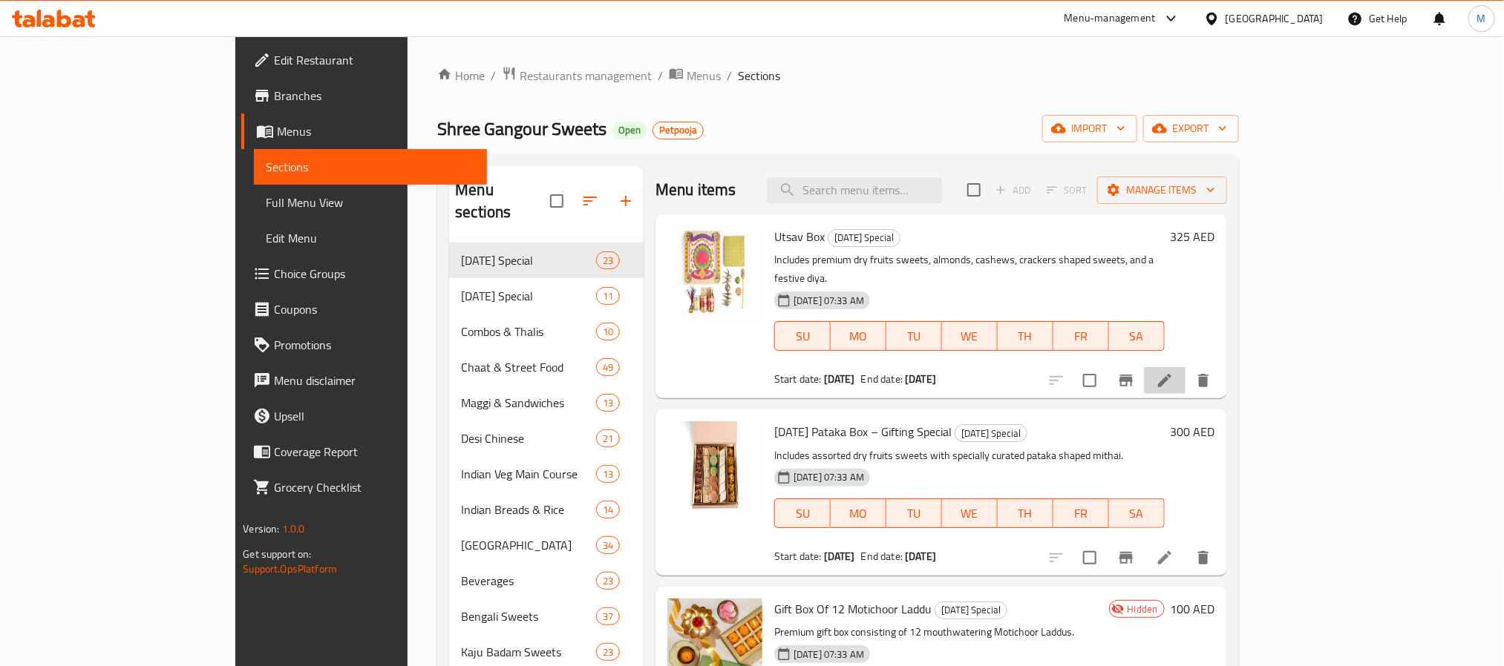
click at [1185, 367] on li at bounding box center [1165, 380] width 42 height 27
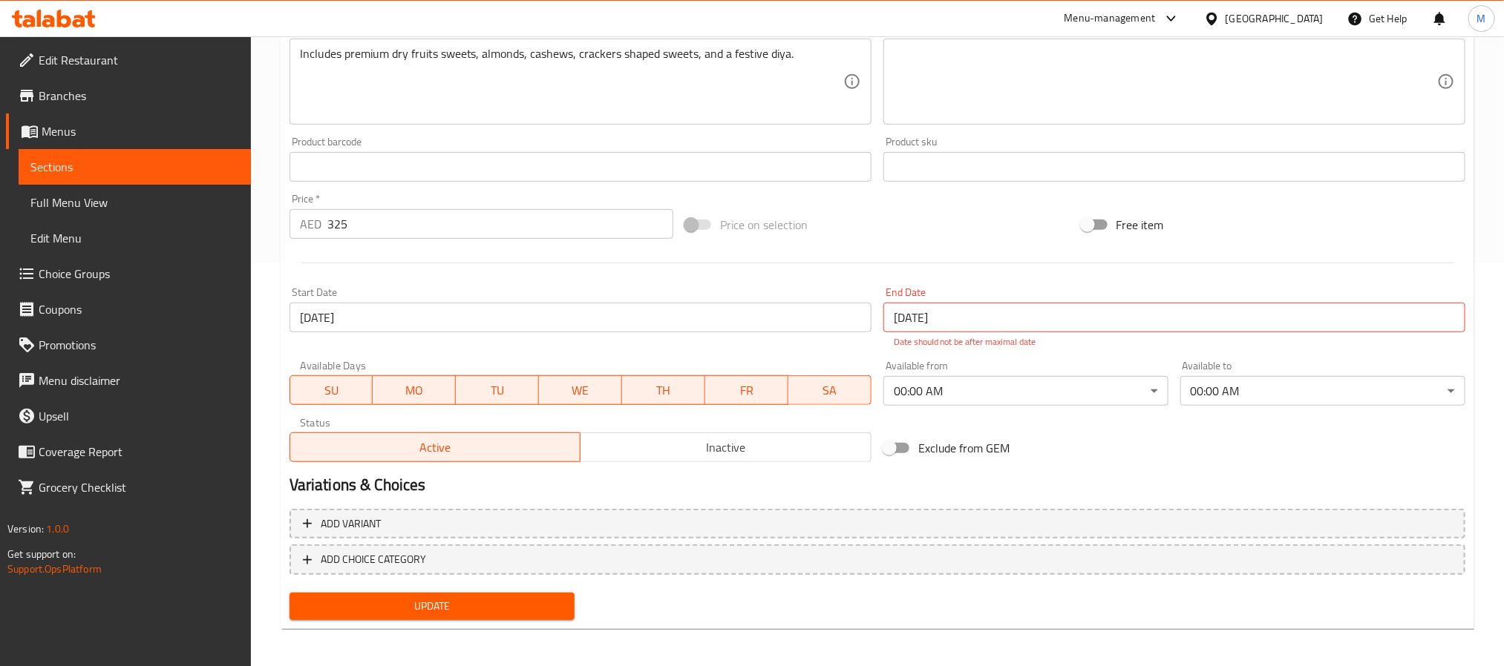
scroll to position [406, 0]
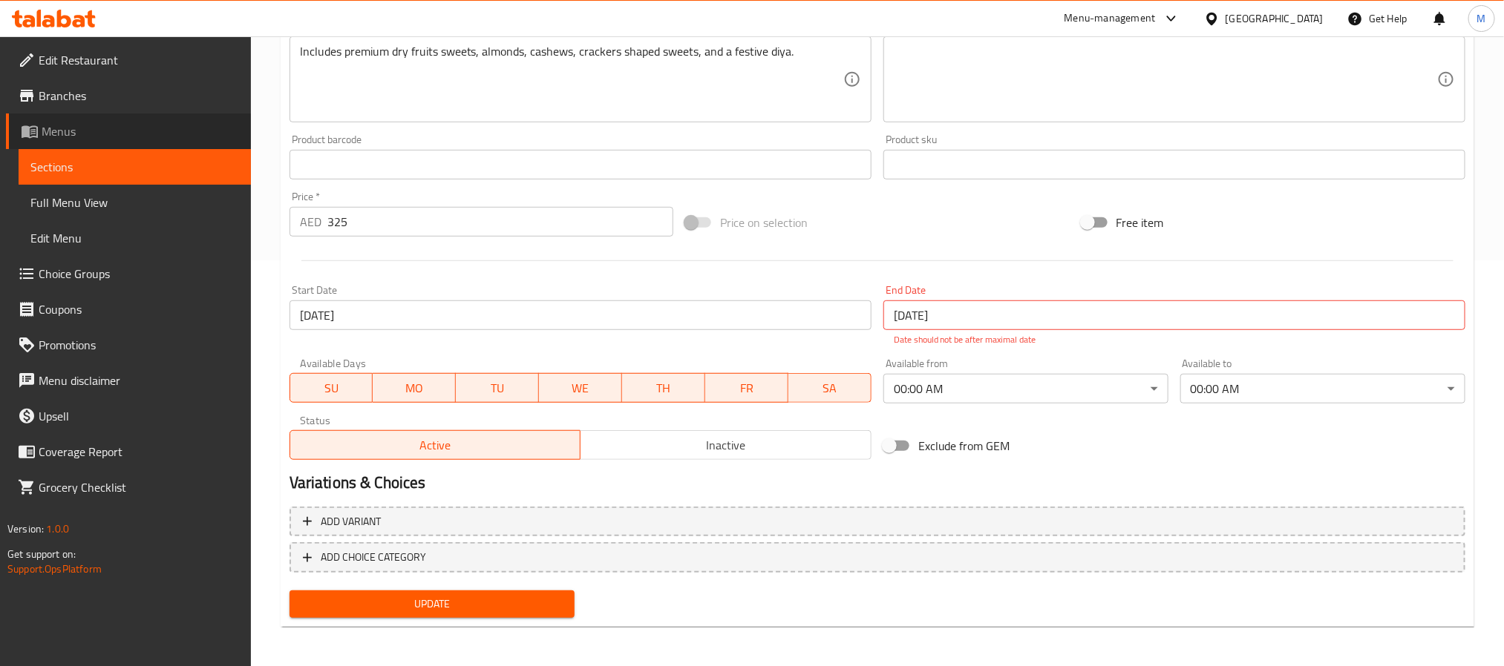
click at [62, 138] on span "Menus" at bounding box center [140, 131] width 197 height 18
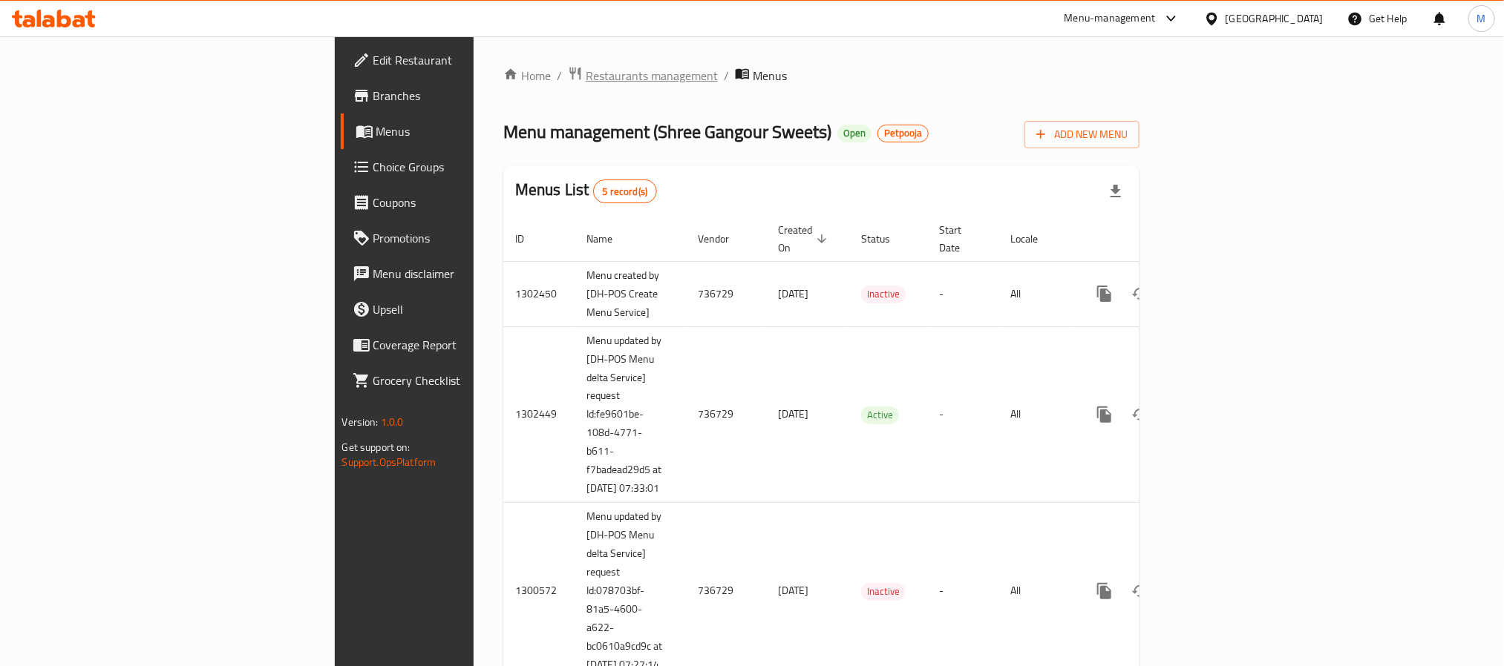
click at [586, 78] on span "Restaurants management" at bounding box center [652, 76] width 132 height 18
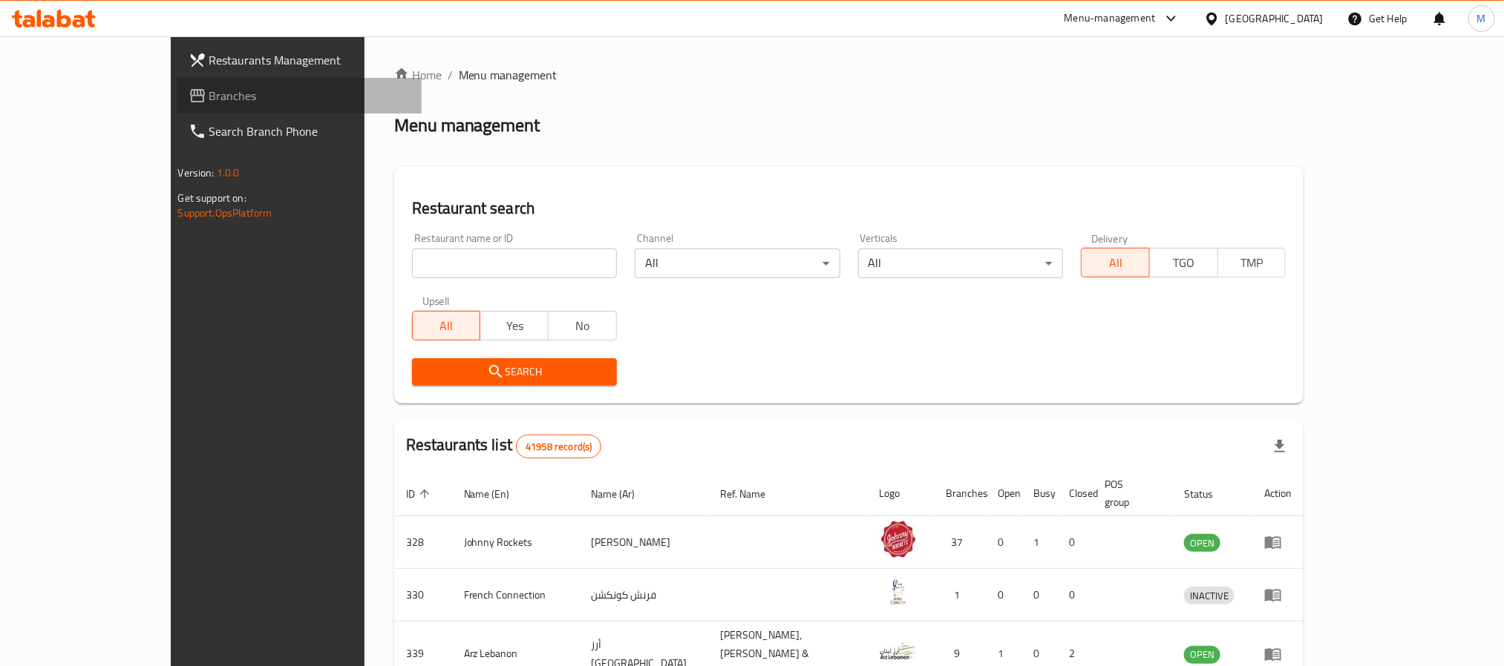
click at [209, 92] on span "Branches" at bounding box center [309, 96] width 200 height 18
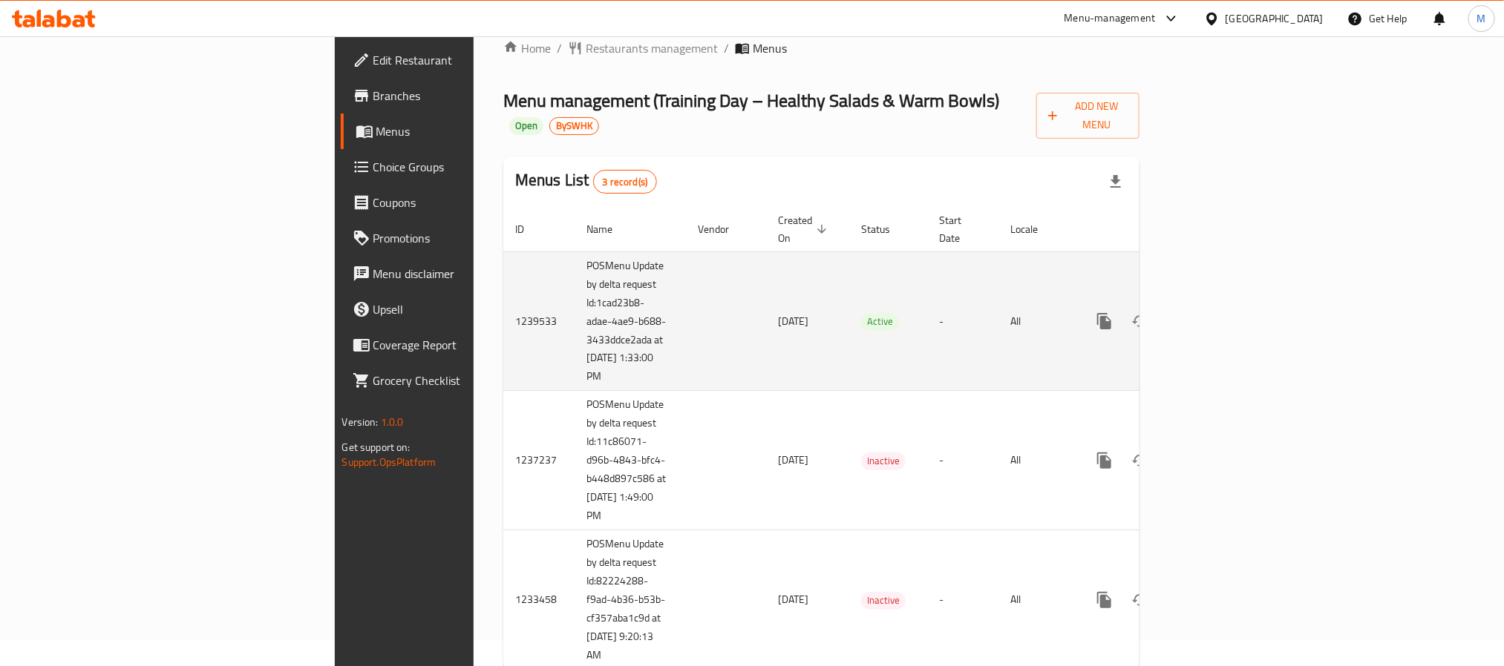
scroll to position [38, 0]
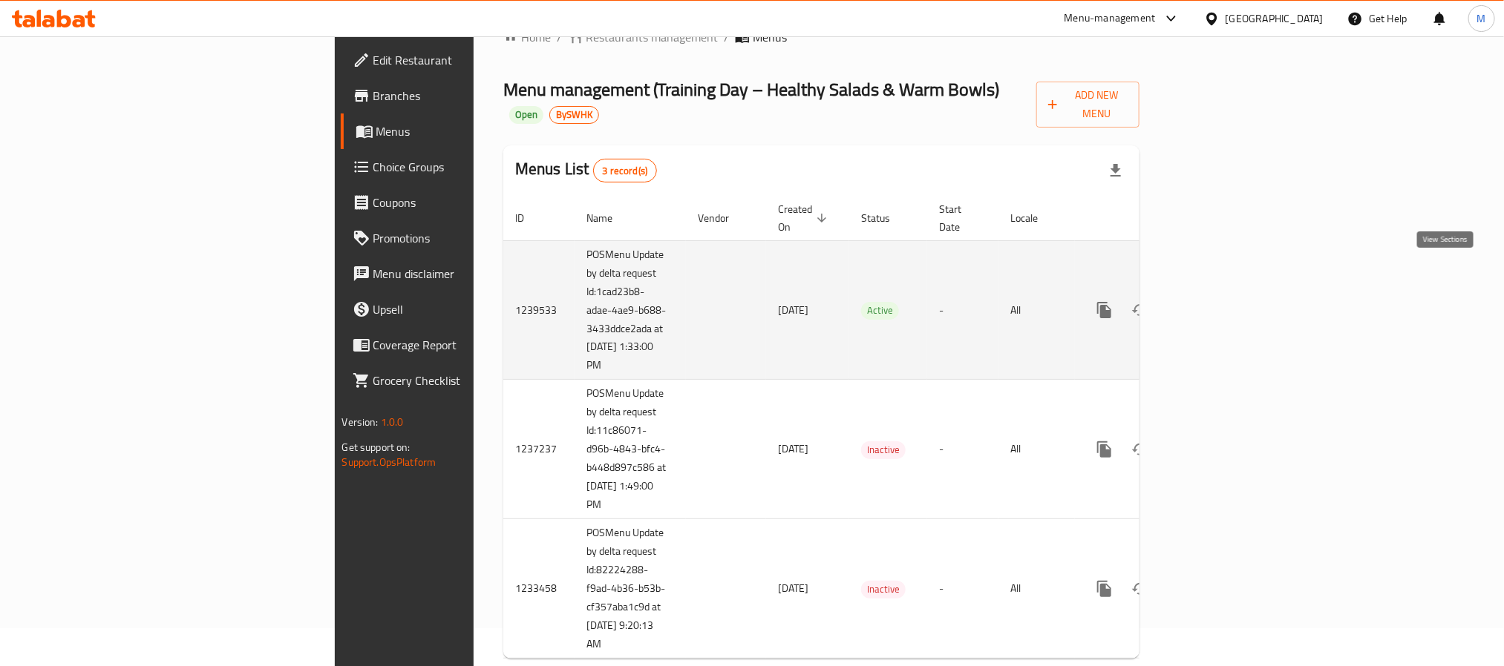
click at [1220, 301] on icon "enhanced table" at bounding box center [1211, 310] width 18 height 18
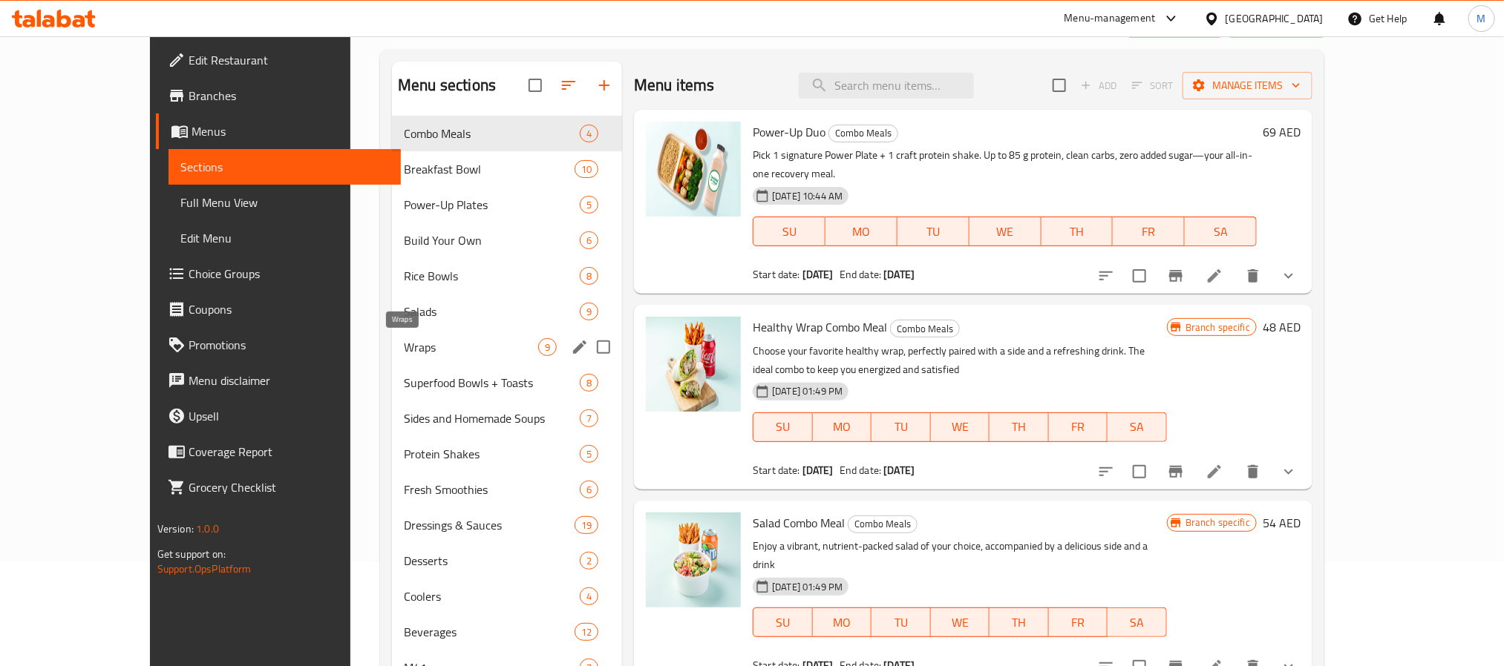
scroll to position [208, 0]
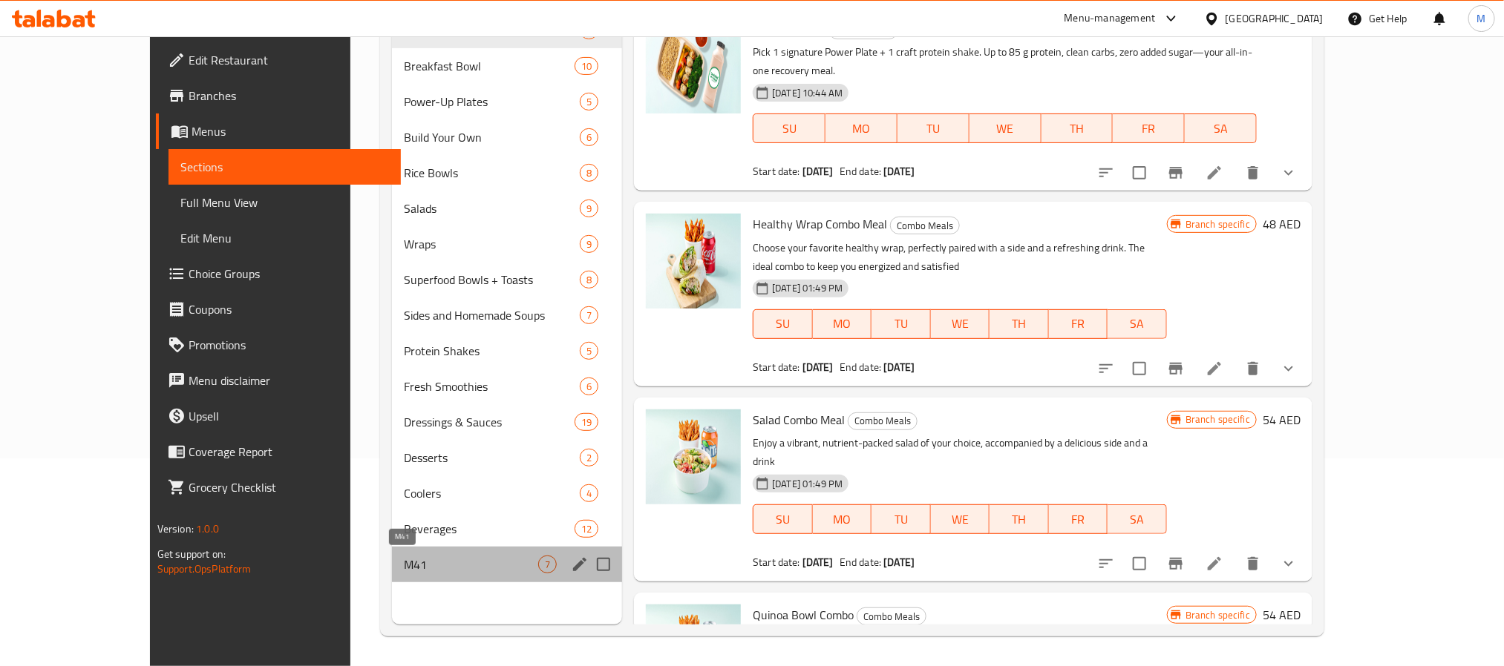
click at [404, 559] on span "M41" at bounding box center [471, 565] width 134 height 18
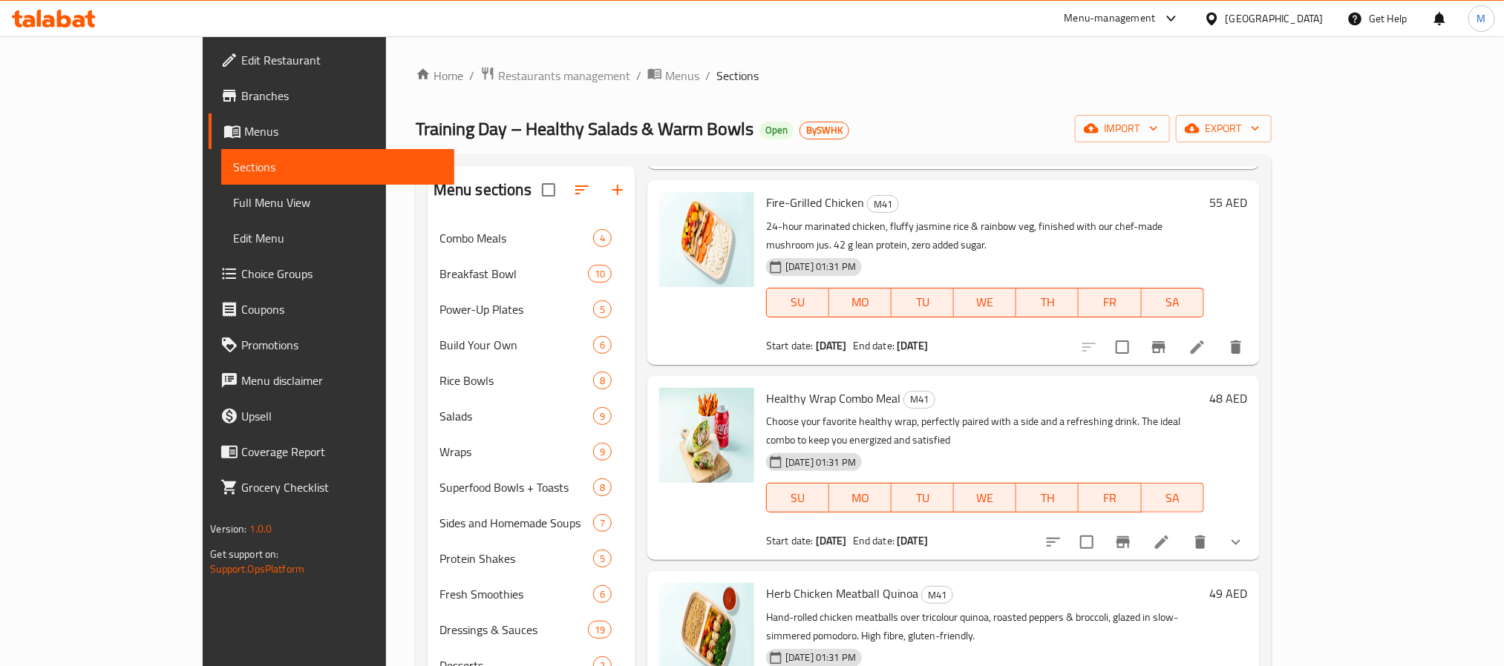
scroll to position [334, 0]
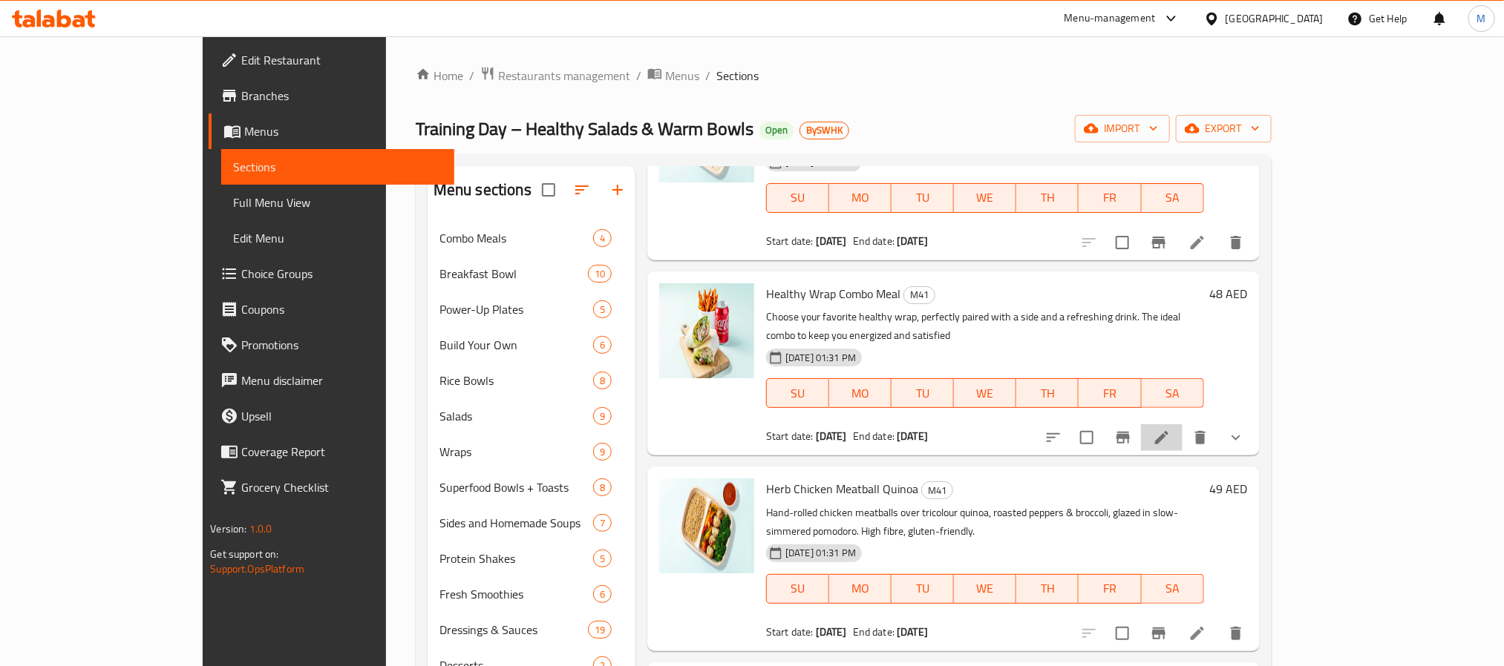
click at [1182, 424] on li at bounding box center [1162, 437] width 42 height 27
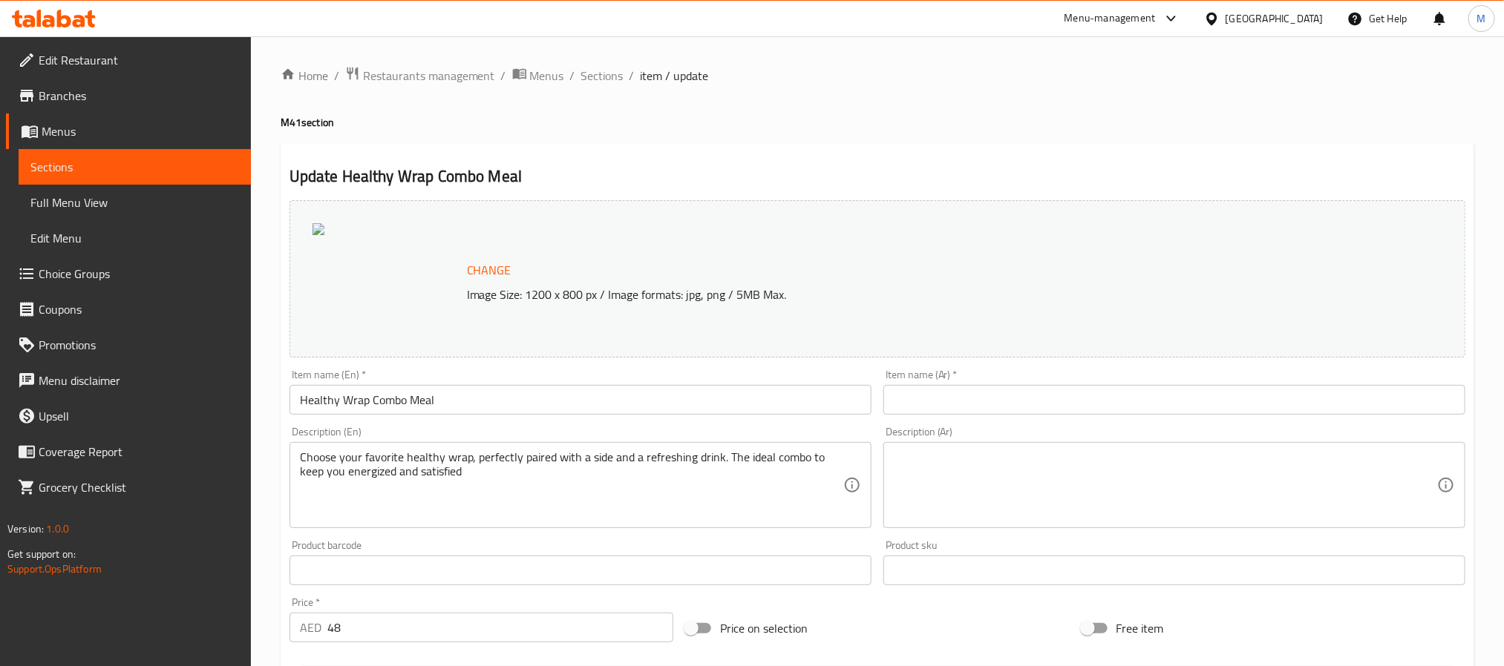
click at [956, 123] on h4 "M41 section" at bounding box center [877, 122] width 1193 height 15
click at [593, 67] on span "Sections" at bounding box center [602, 76] width 42 height 18
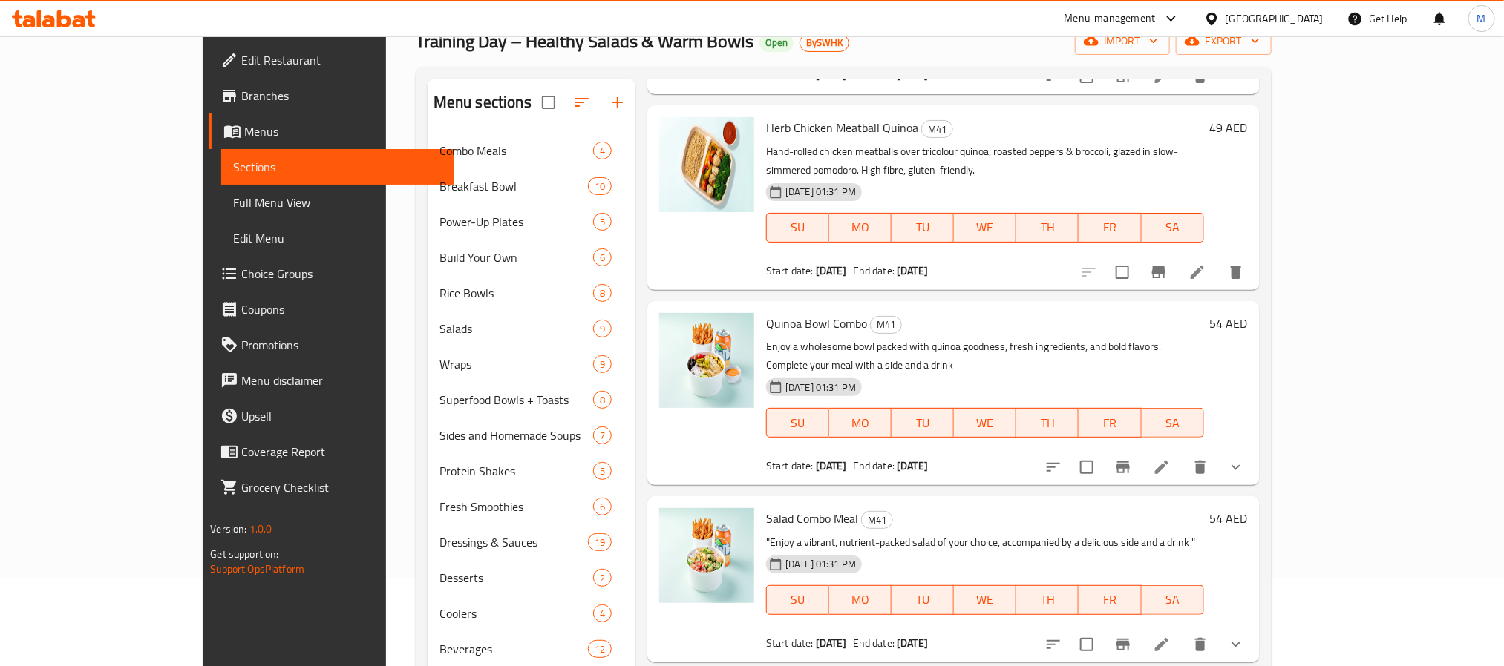
scroll to position [208, 0]
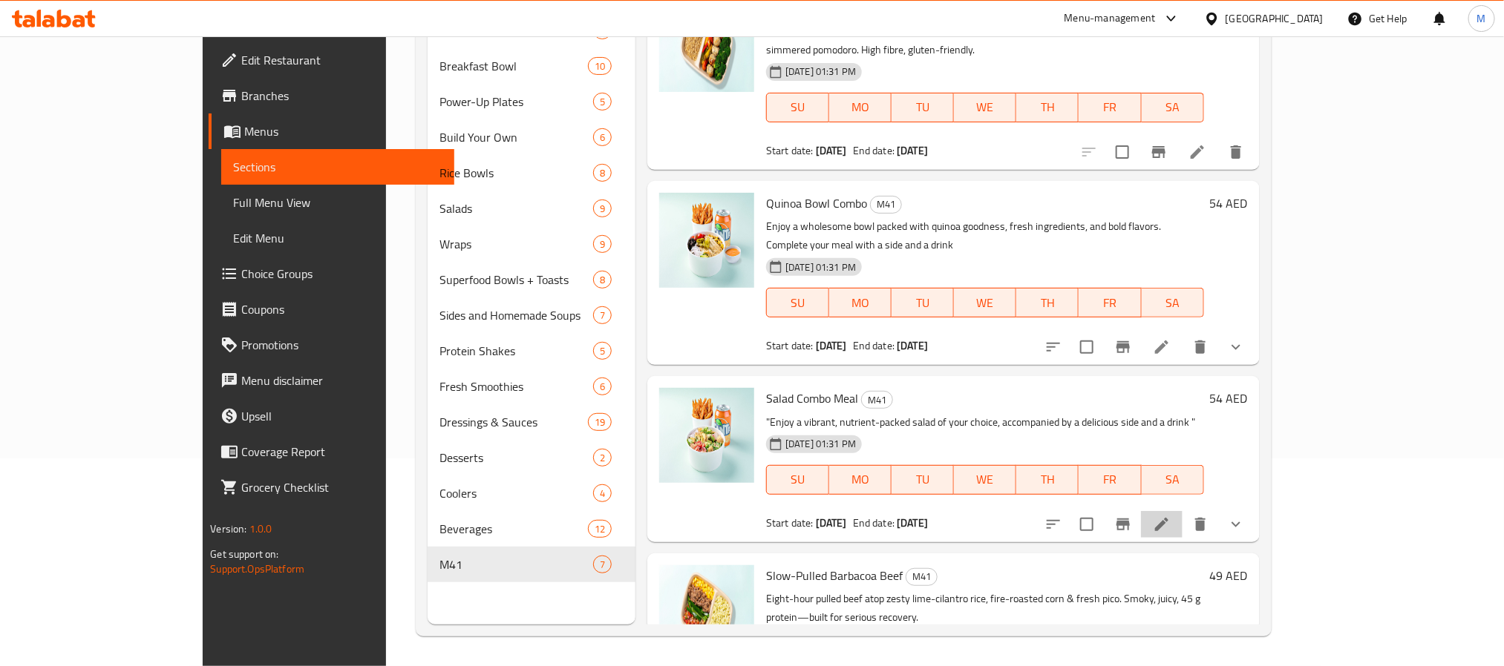
click at [1182, 511] on li at bounding box center [1162, 524] width 42 height 27
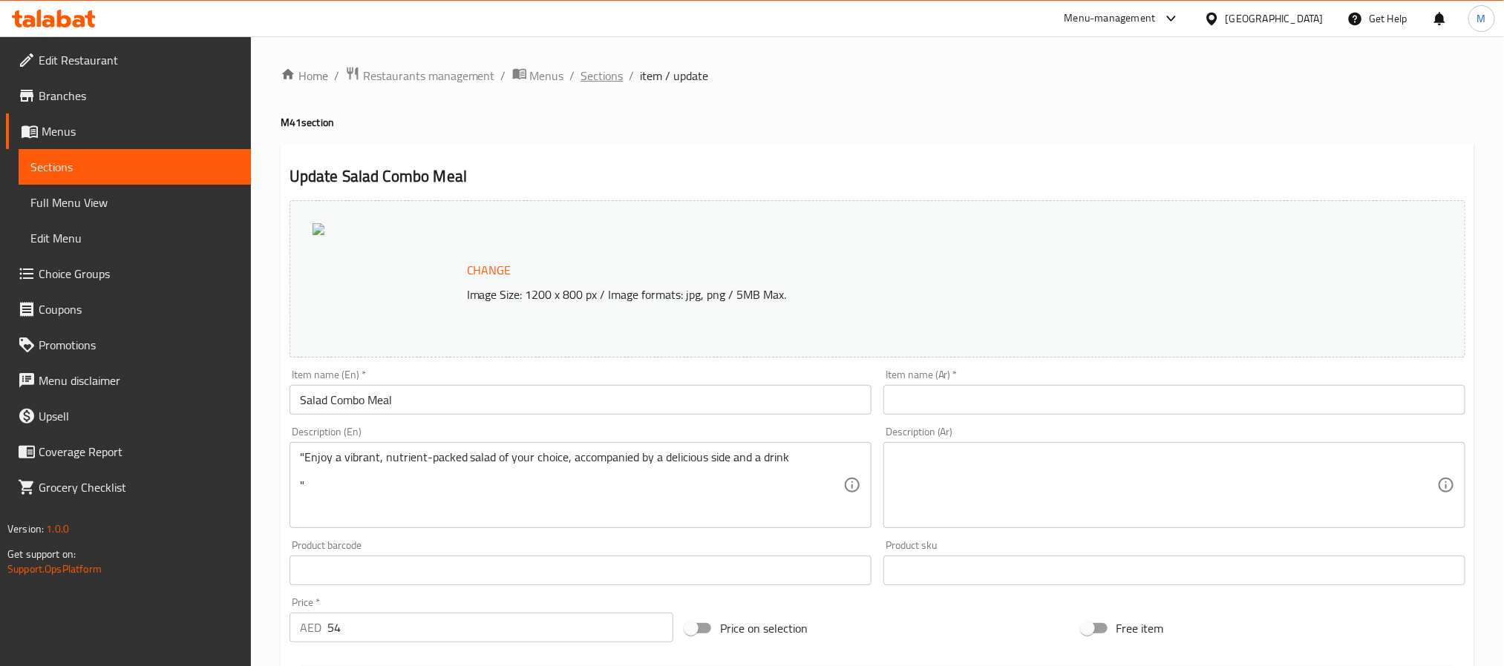
click at [594, 81] on span "Sections" at bounding box center [602, 76] width 42 height 18
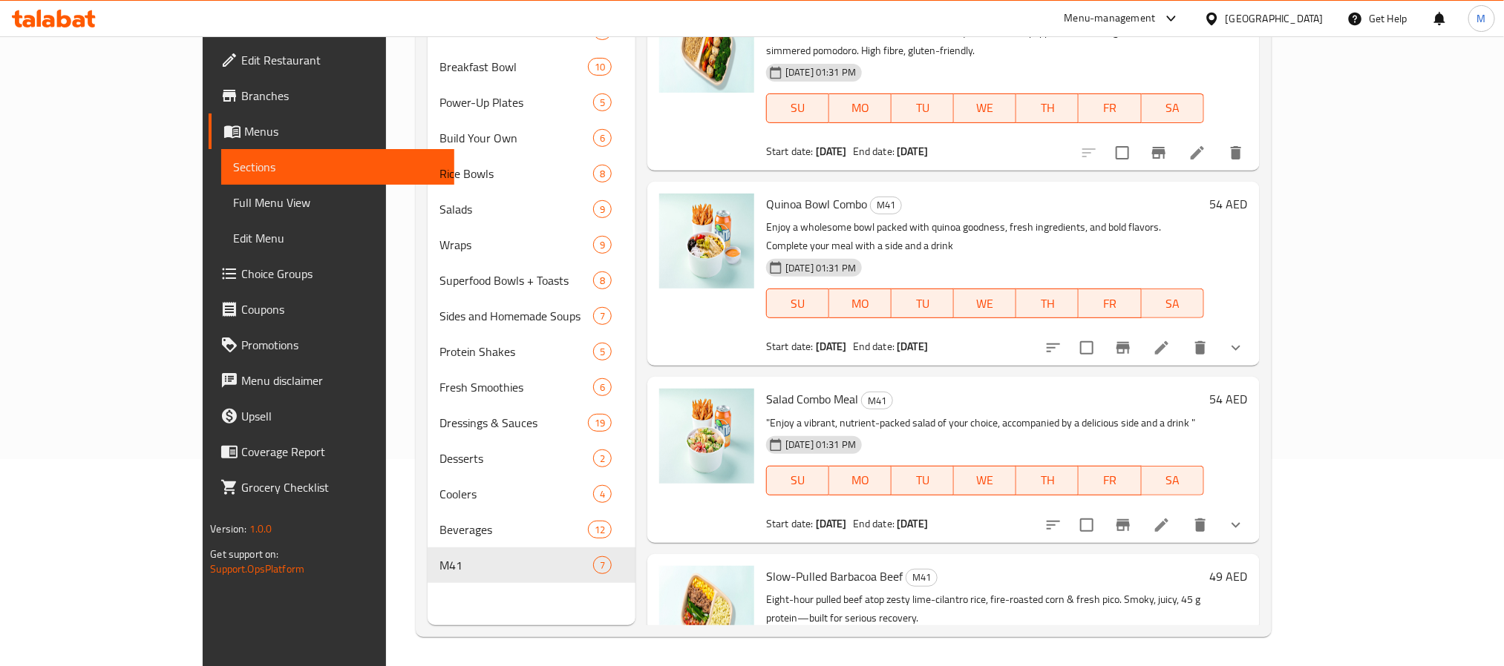
scroll to position [208, 0]
click at [1170, 338] on icon at bounding box center [1161, 347] width 18 height 18
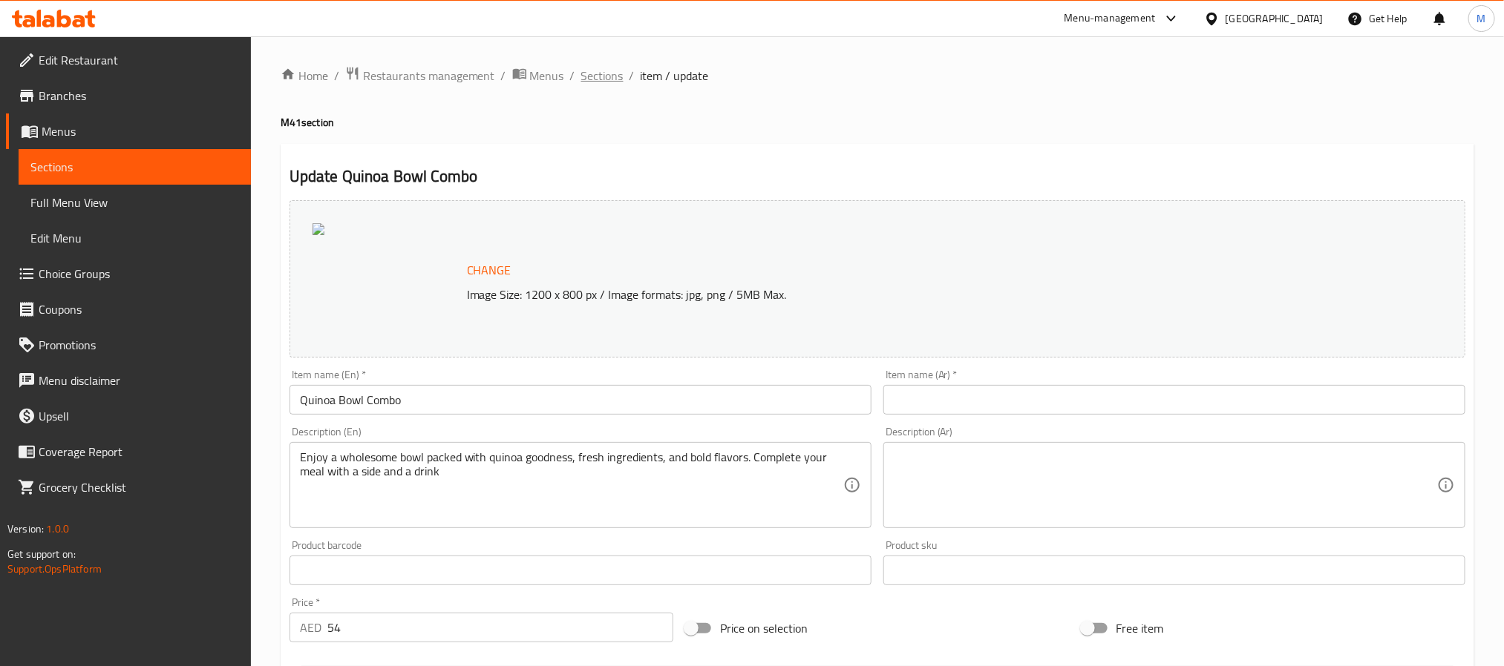
click at [586, 81] on span "Sections" at bounding box center [602, 76] width 42 height 18
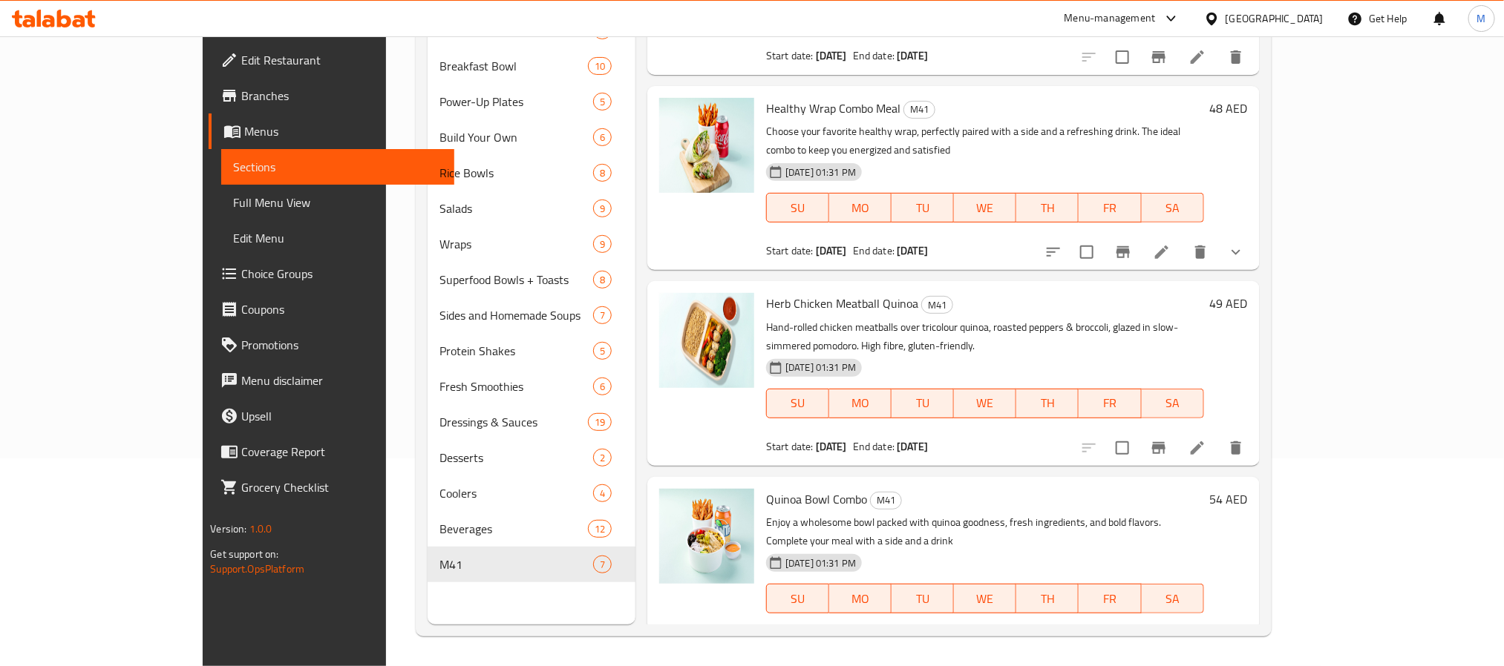
scroll to position [274, 0]
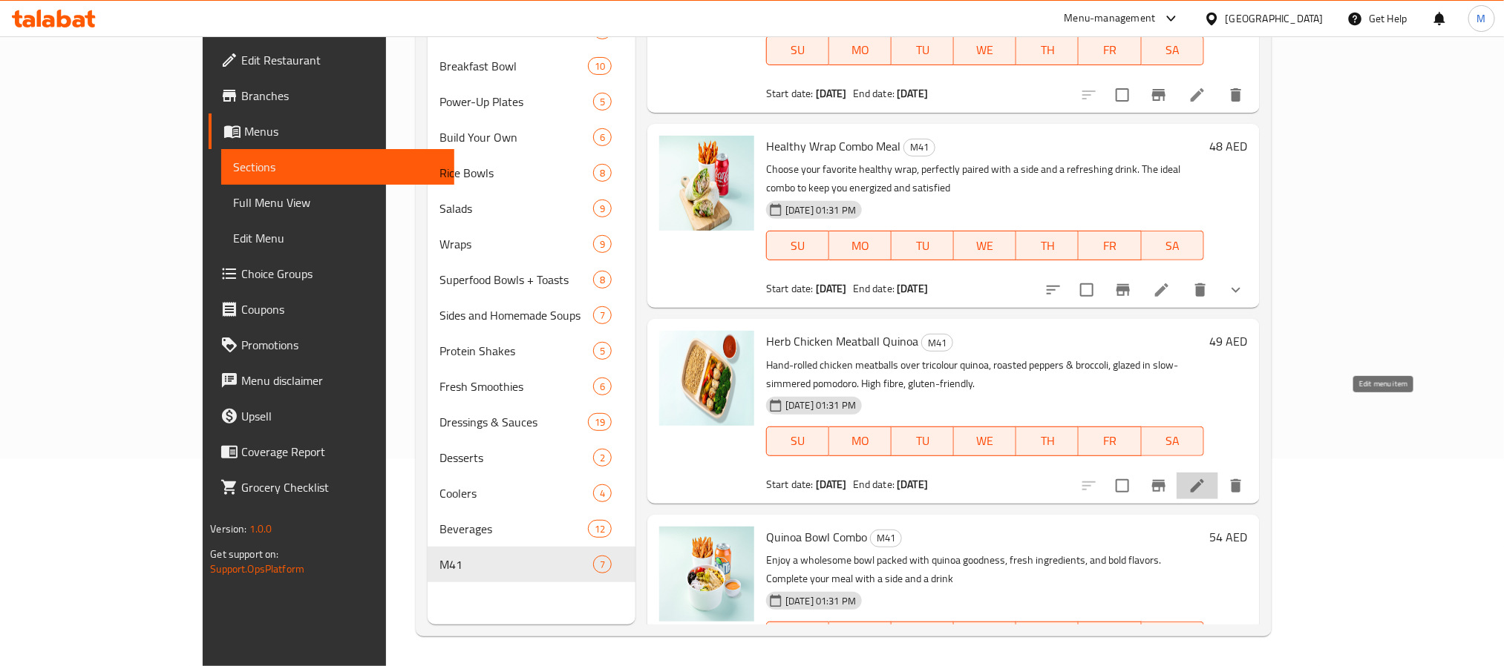
click at [1206, 477] on icon at bounding box center [1197, 486] width 18 height 18
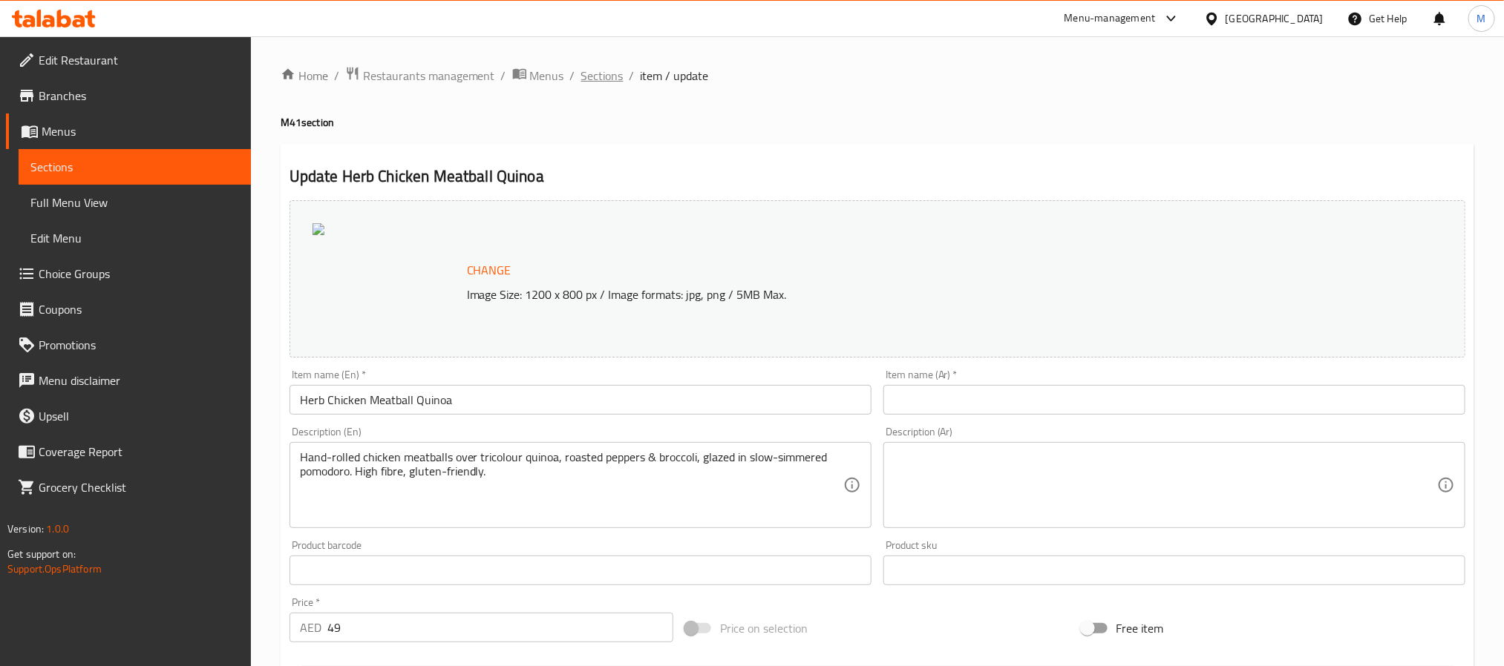
click at [602, 74] on span "Sections" at bounding box center [602, 76] width 42 height 18
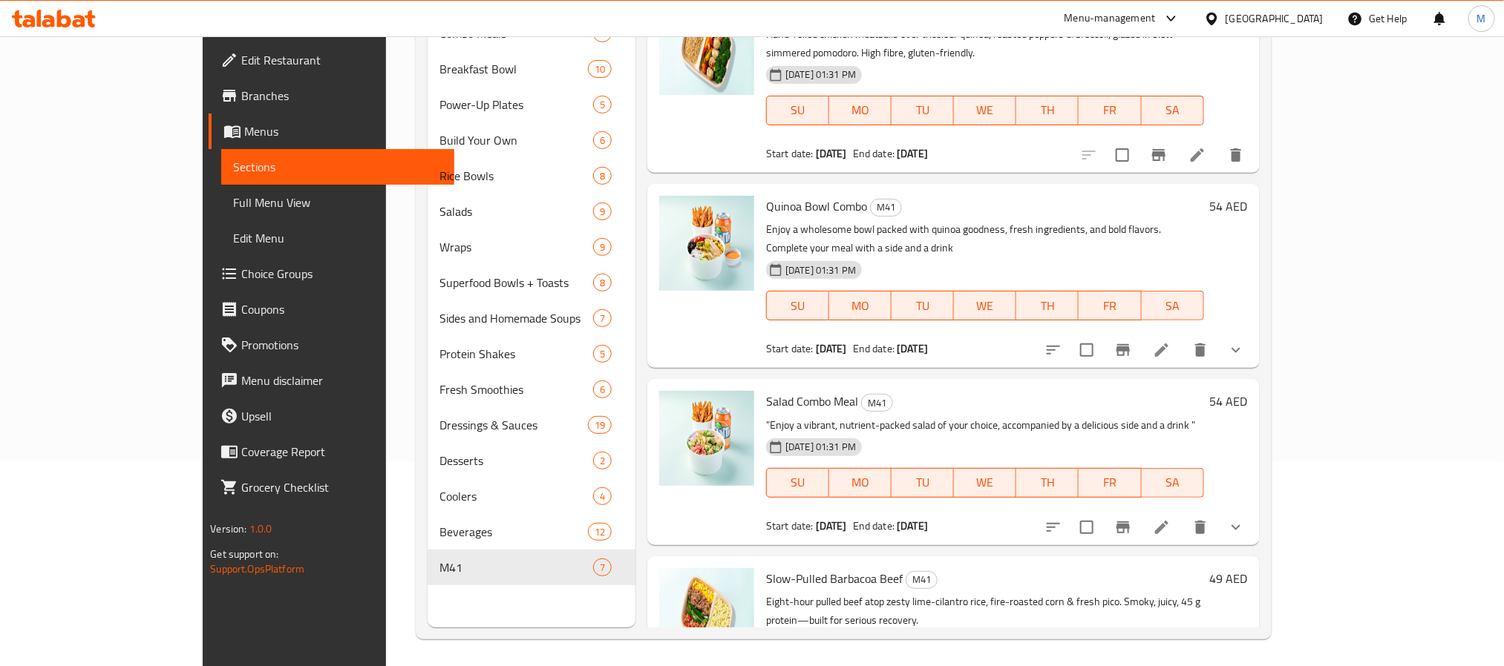
scroll to position [208, 0]
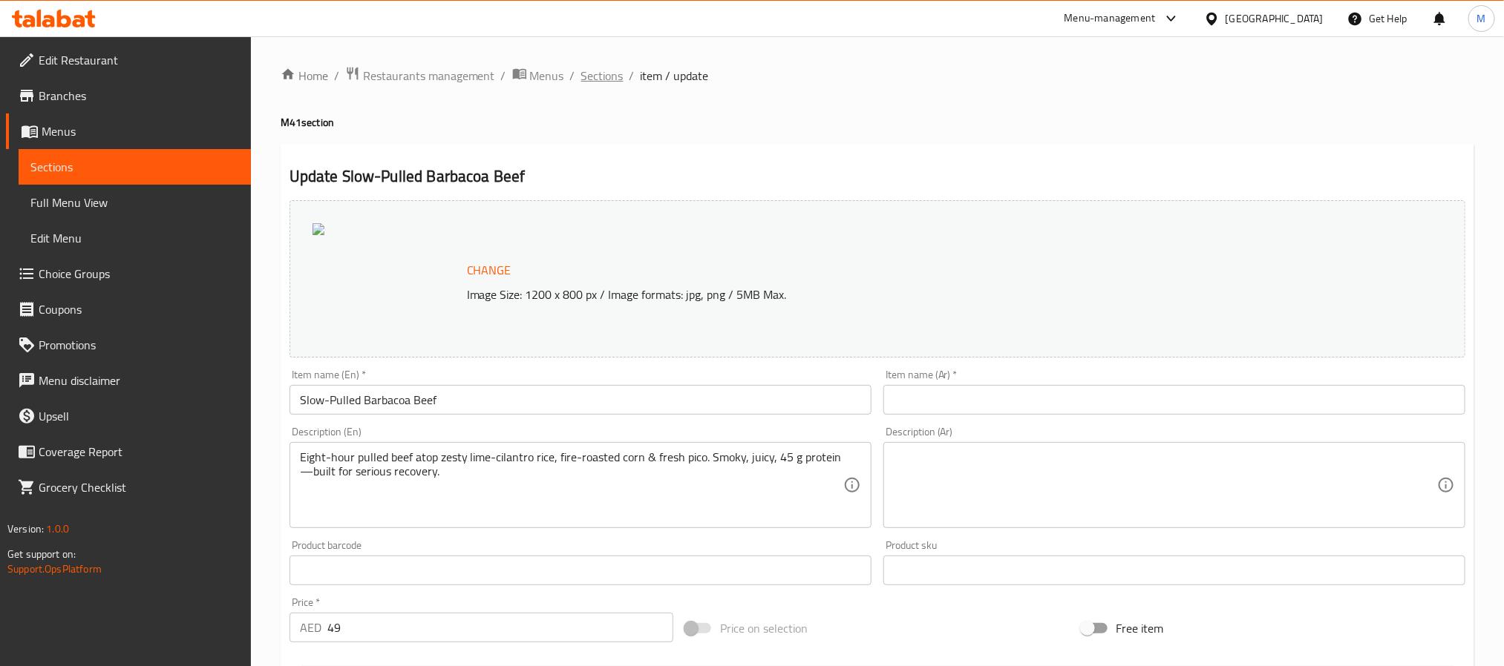
click at [581, 76] on span "Sections" at bounding box center [602, 76] width 42 height 18
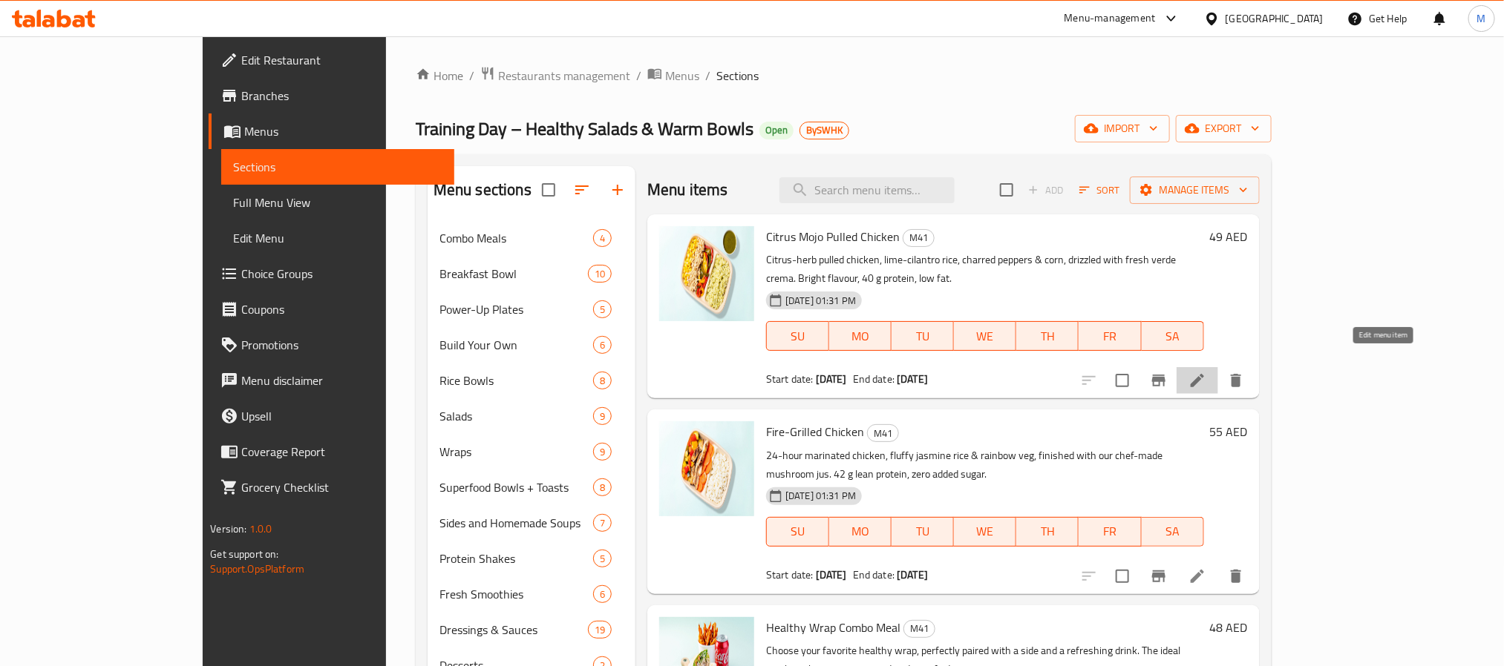
click at [1206, 372] on icon at bounding box center [1197, 381] width 18 height 18
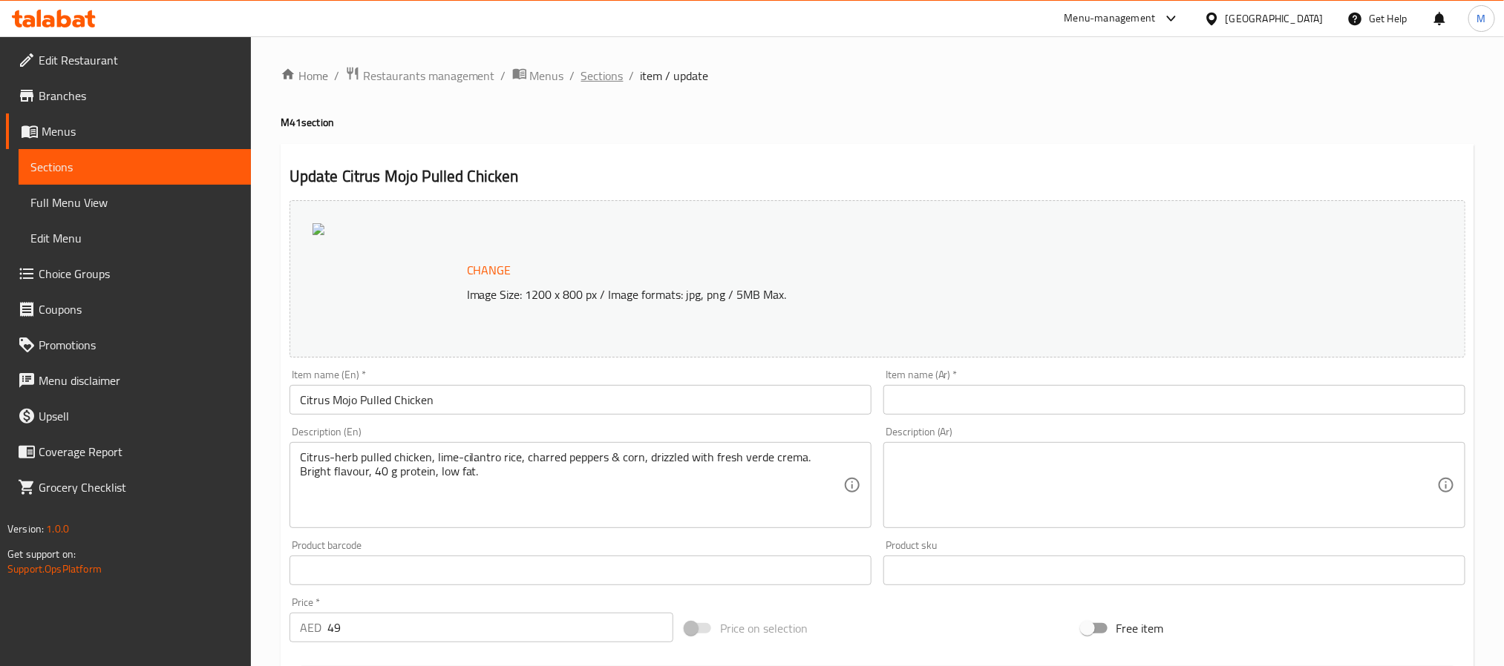
click at [601, 76] on span "Sections" at bounding box center [602, 76] width 42 height 18
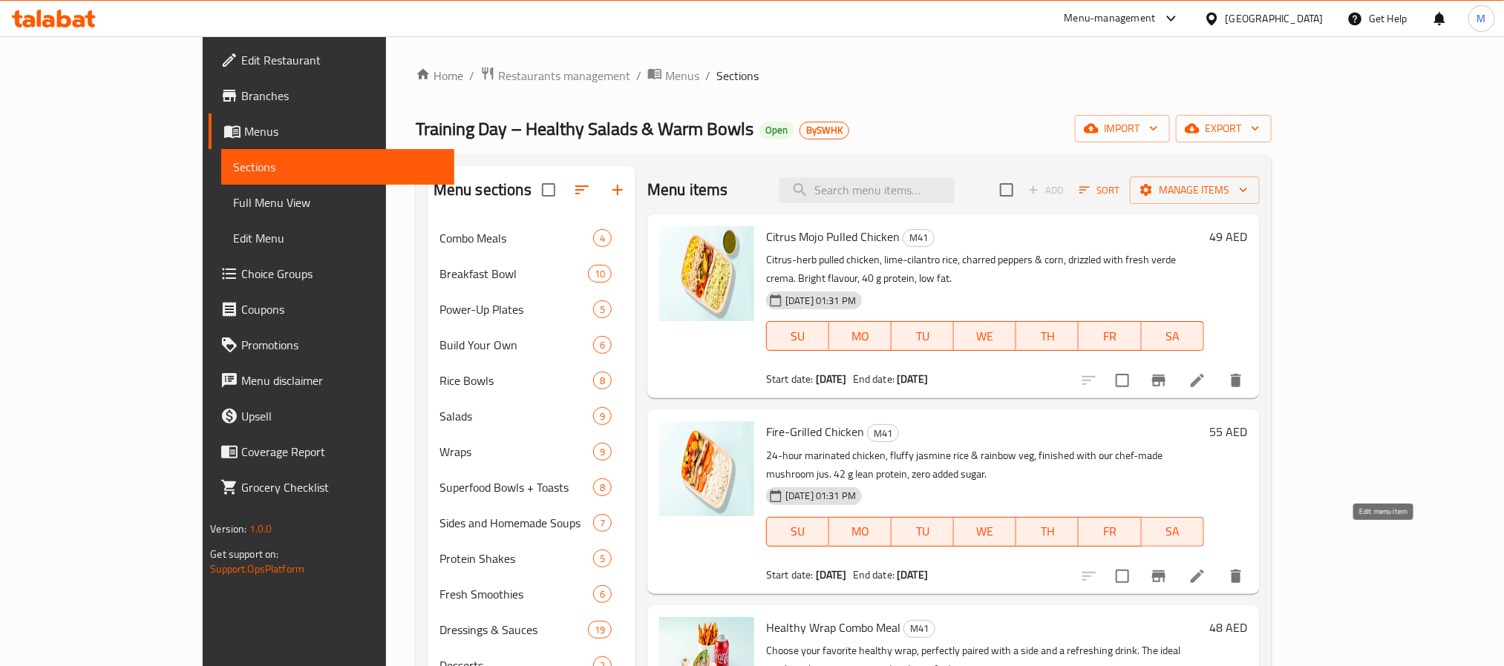
click at [1206, 568] on icon at bounding box center [1197, 577] width 18 height 18
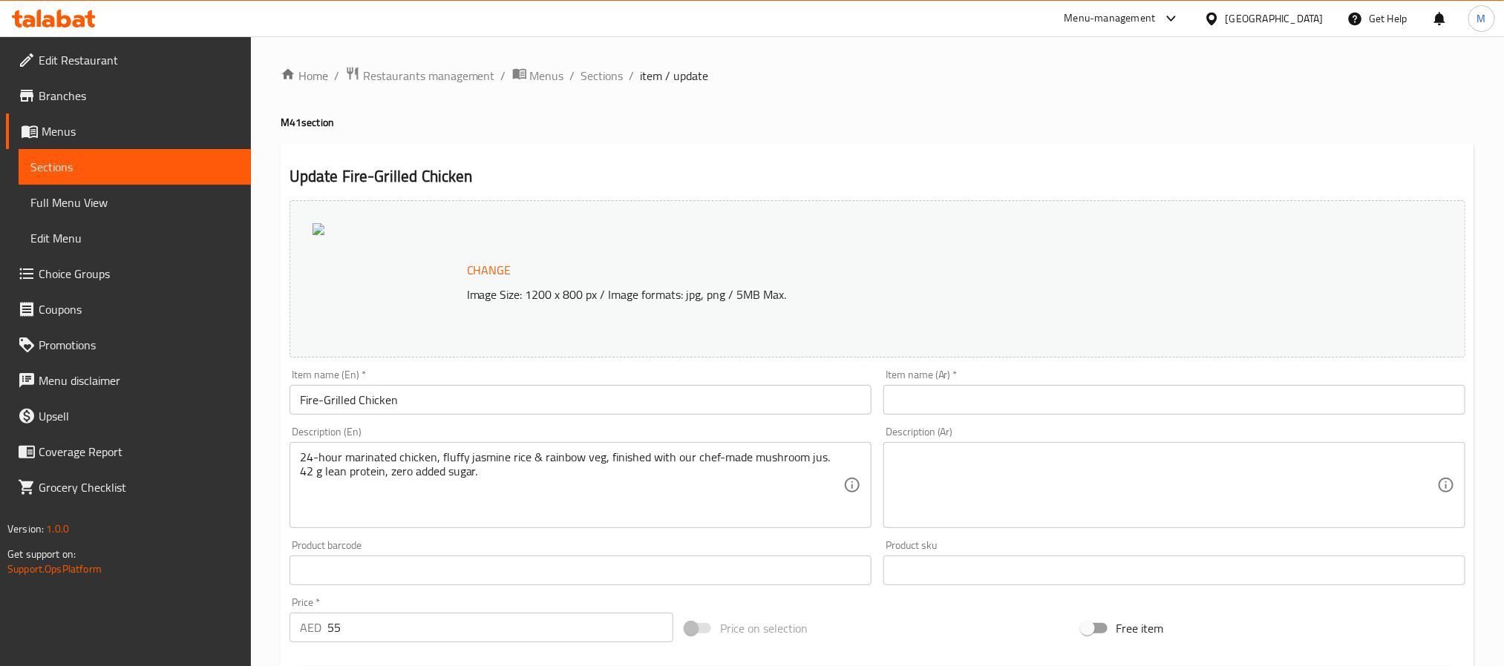
click at [828, 145] on div "Update Fire-Grilled Chicken Change Image Size: 1200 x 800 px / Image formats: j…" at bounding box center [877, 589] width 1193 height 890
click at [81, 92] on span "Branches" at bounding box center [139, 96] width 200 height 18
